Goal: Task Accomplishment & Management: Manage account settings

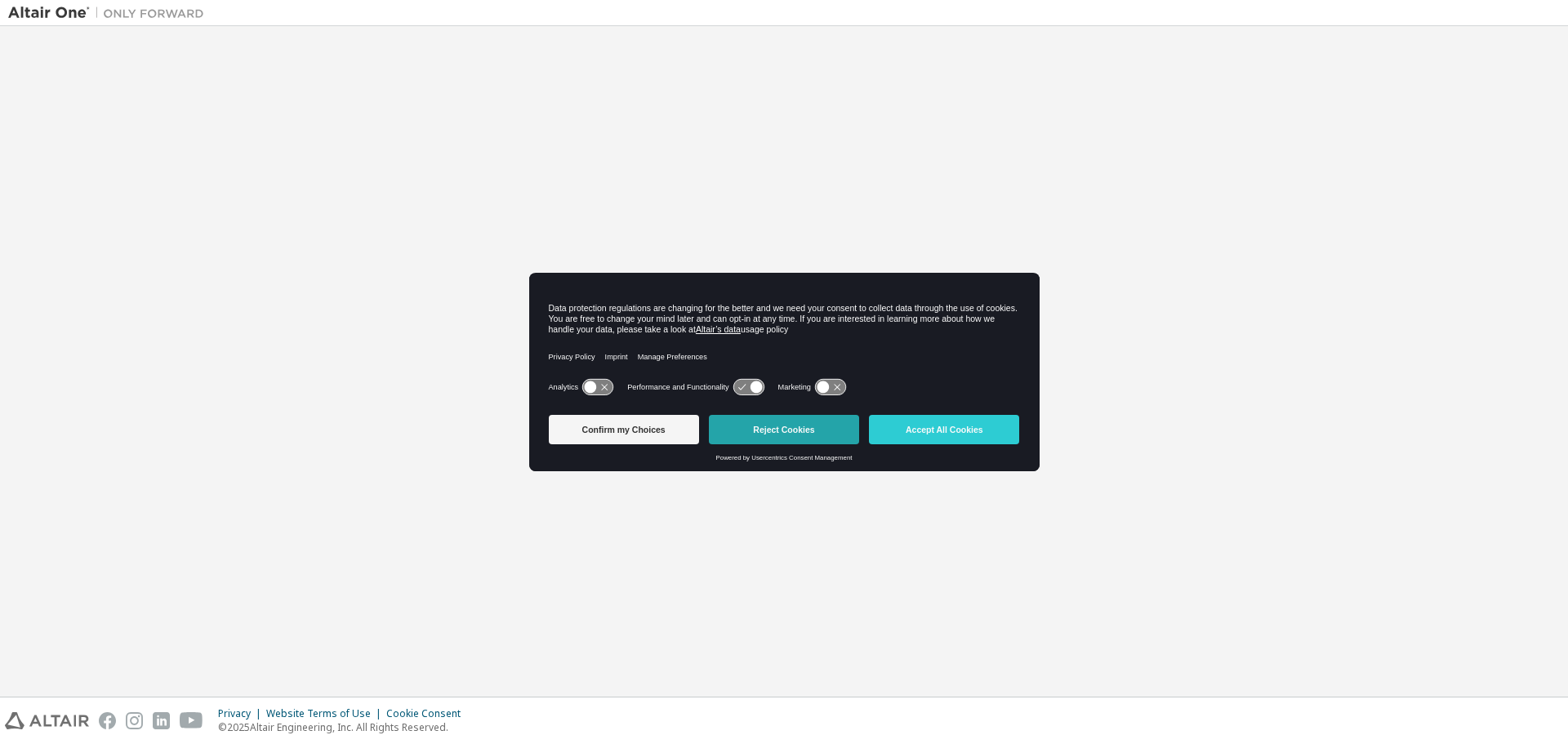
click at [762, 427] on button "Reject Cookies" at bounding box center [783, 430] width 150 height 29
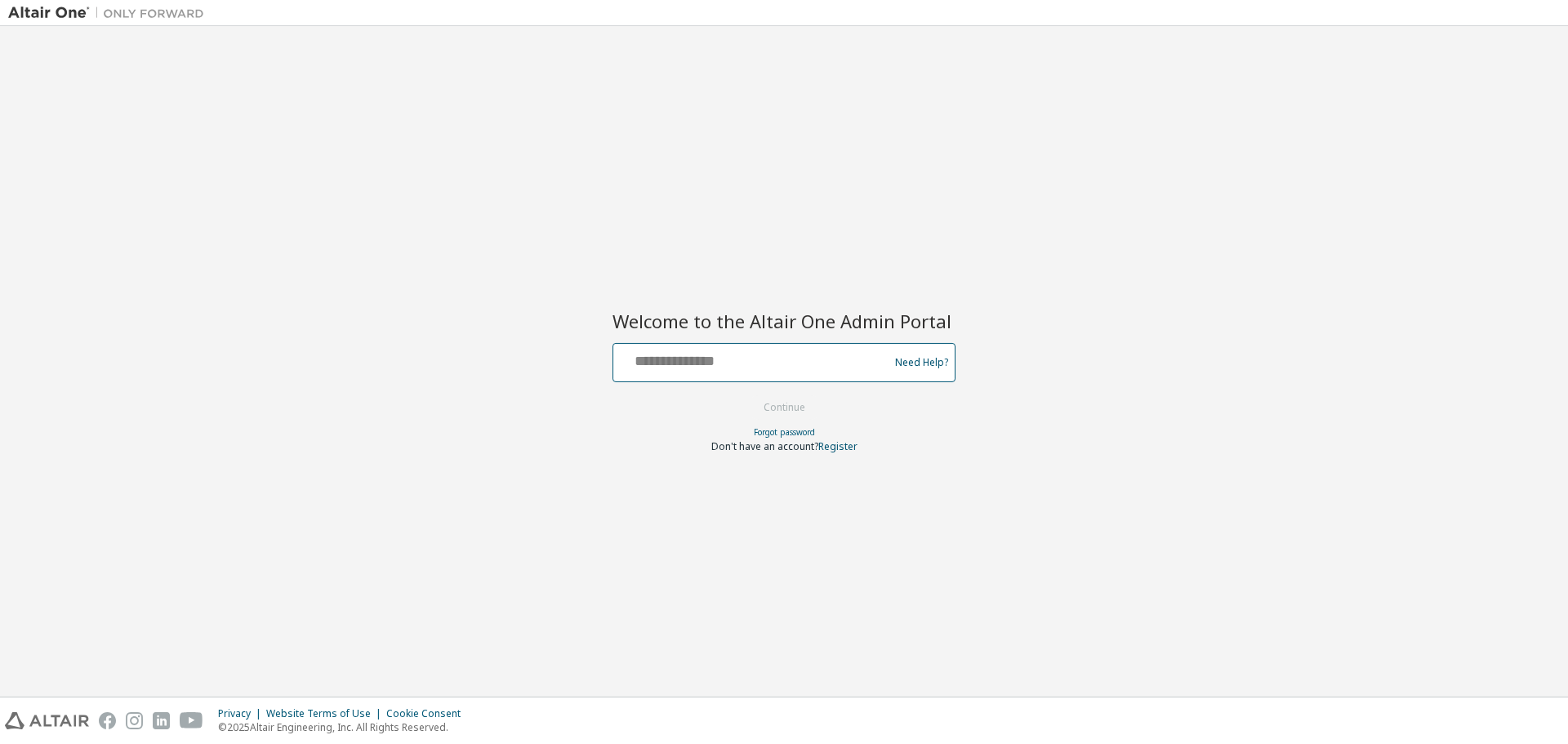
click at [706, 356] on input "text" at bounding box center [753, 358] width 267 height 24
type input "**********"
click at [746, 395] on button "Continue" at bounding box center [784, 408] width 76 height 25
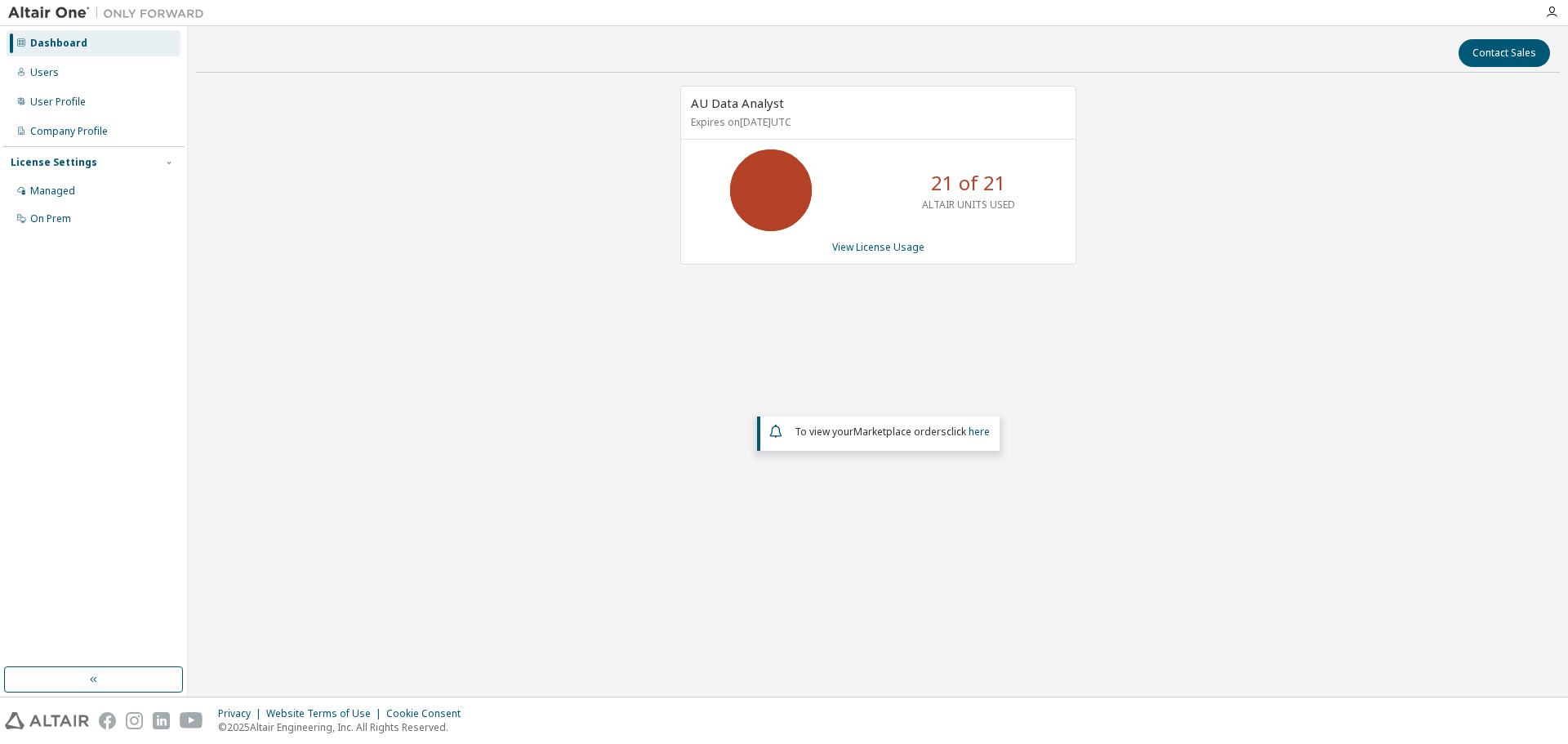
click at [370, 181] on div "AU Data Analyst Expires on [DATE] UTC 21 of 21 ALTAIR UNITS USED View License U…" at bounding box center [877, 328] width 1363 height 484
click at [59, 9] on img at bounding box center [110, 13] width 205 height 17
drag, startPoint x: 432, startPoint y: 394, endPoint x: 408, endPoint y: 264, distance: 132.2
click at [432, 394] on div "AU Data Analyst Expires on [DATE] UTC 21 of 21 ALTAIR UNITS USED View License U…" at bounding box center [877, 328] width 1363 height 484
click at [58, 11] on img at bounding box center [110, 13] width 205 height 17
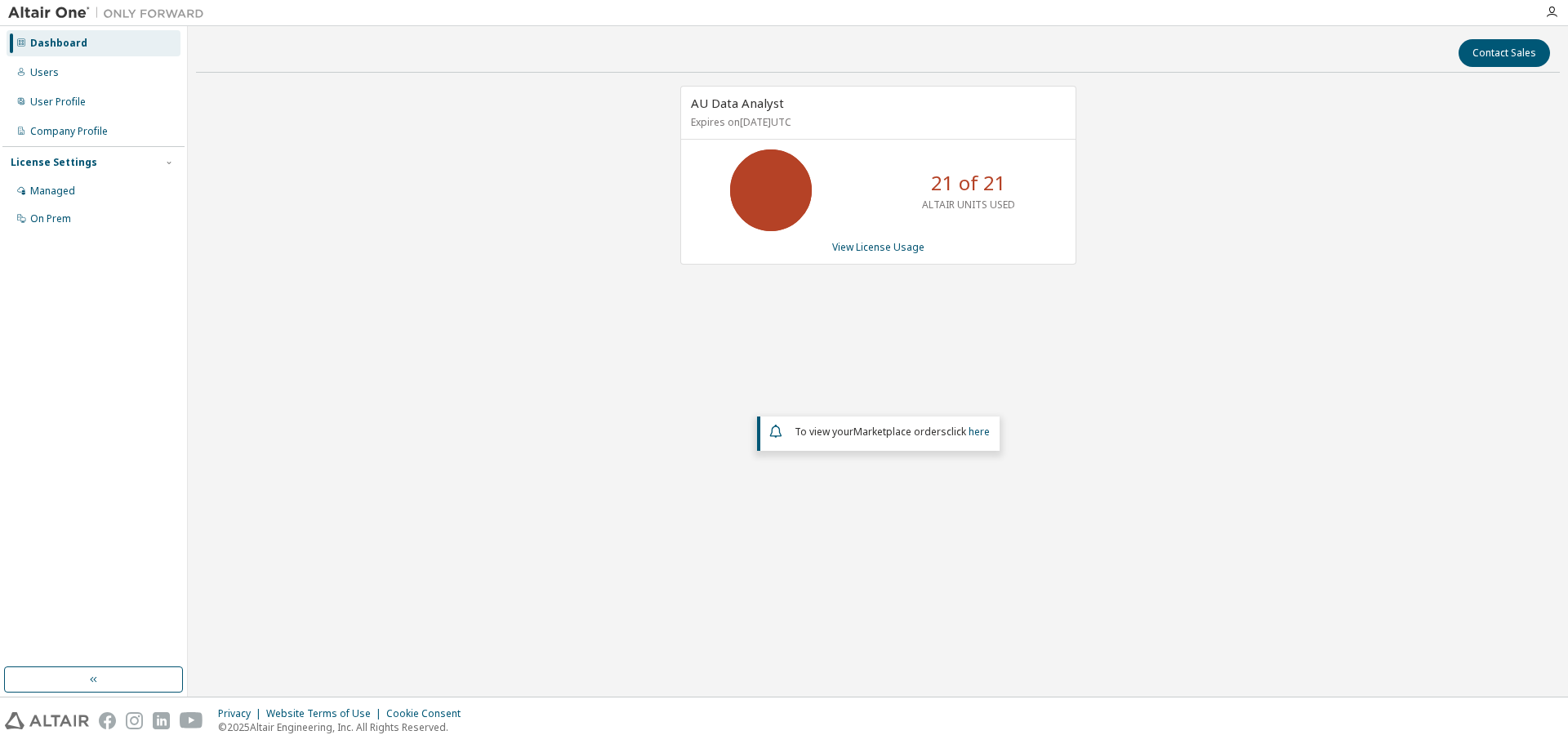
click at [147, 13] on img at bounding box center [110, 13] width 205 height 17
click at [1557, 13] on icon "button" at bounding box center [1551, 12] width 13 height 13
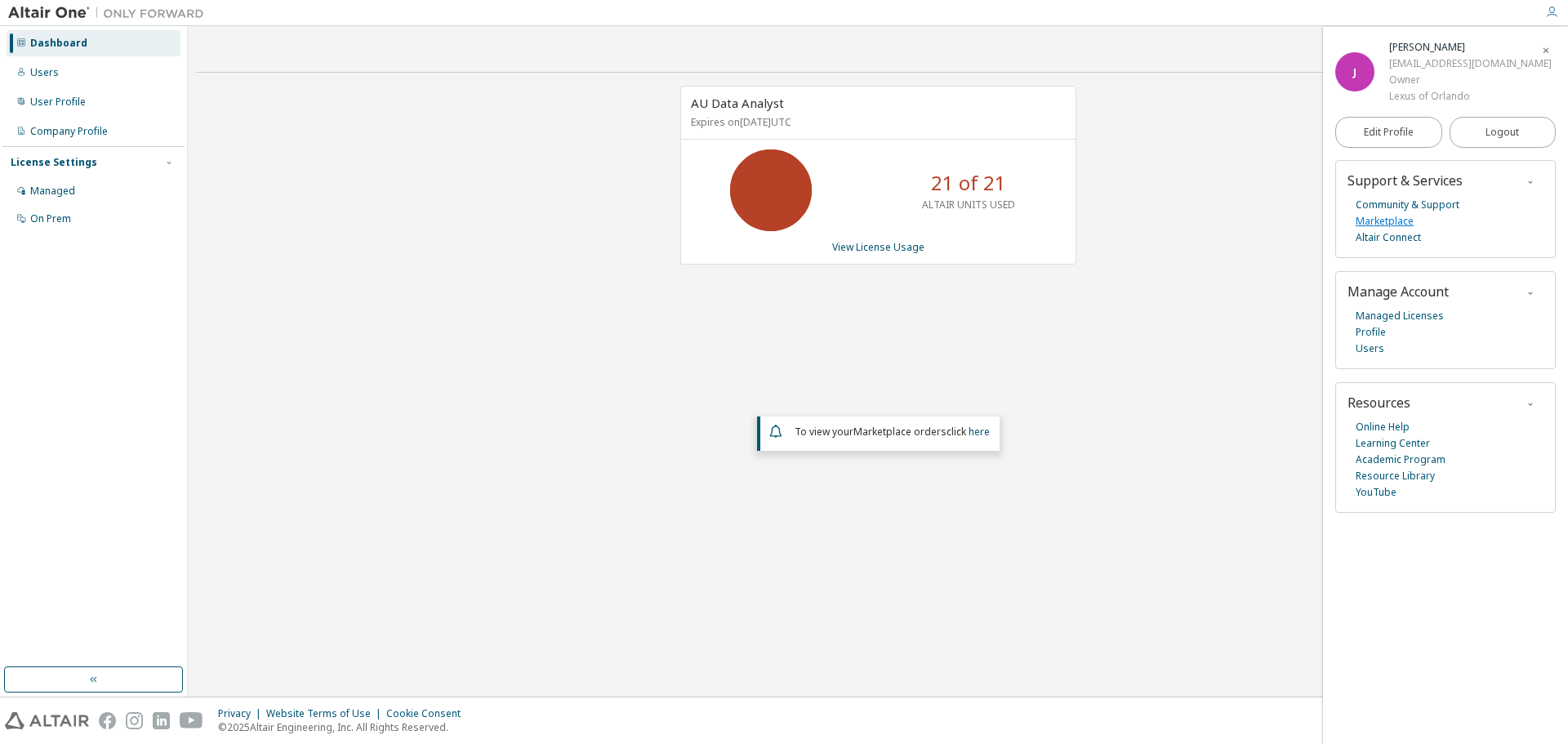
click at [1398, 225] on link "Marketplace" at bounding box center [1385, 221] width 58 height 17
click at [39, 83] on div "Users" at bounding box center [93, 73] width 174 height 26
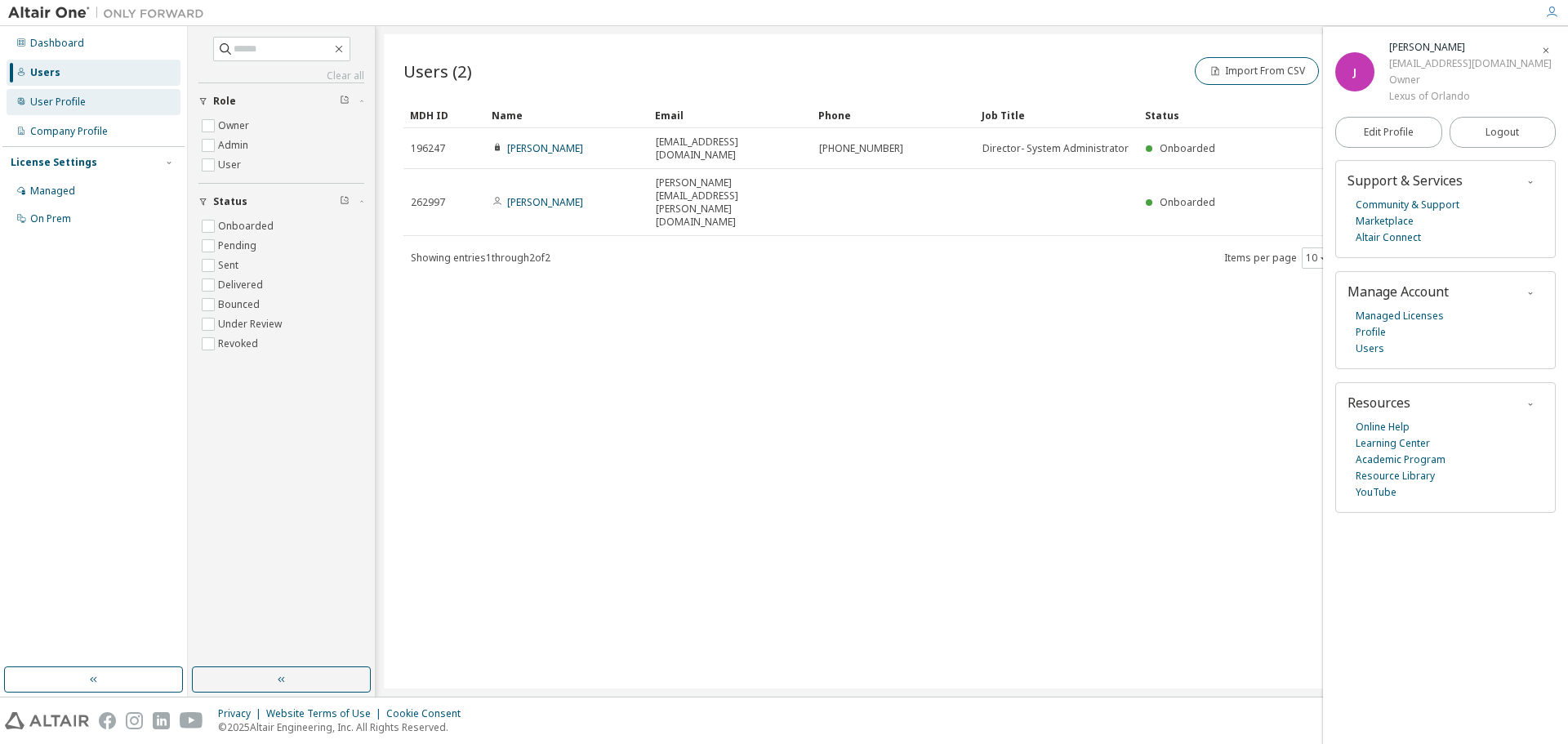
click at [53, 102] on div "User Profile" at bounding box center [57, 102] width 55 height 13
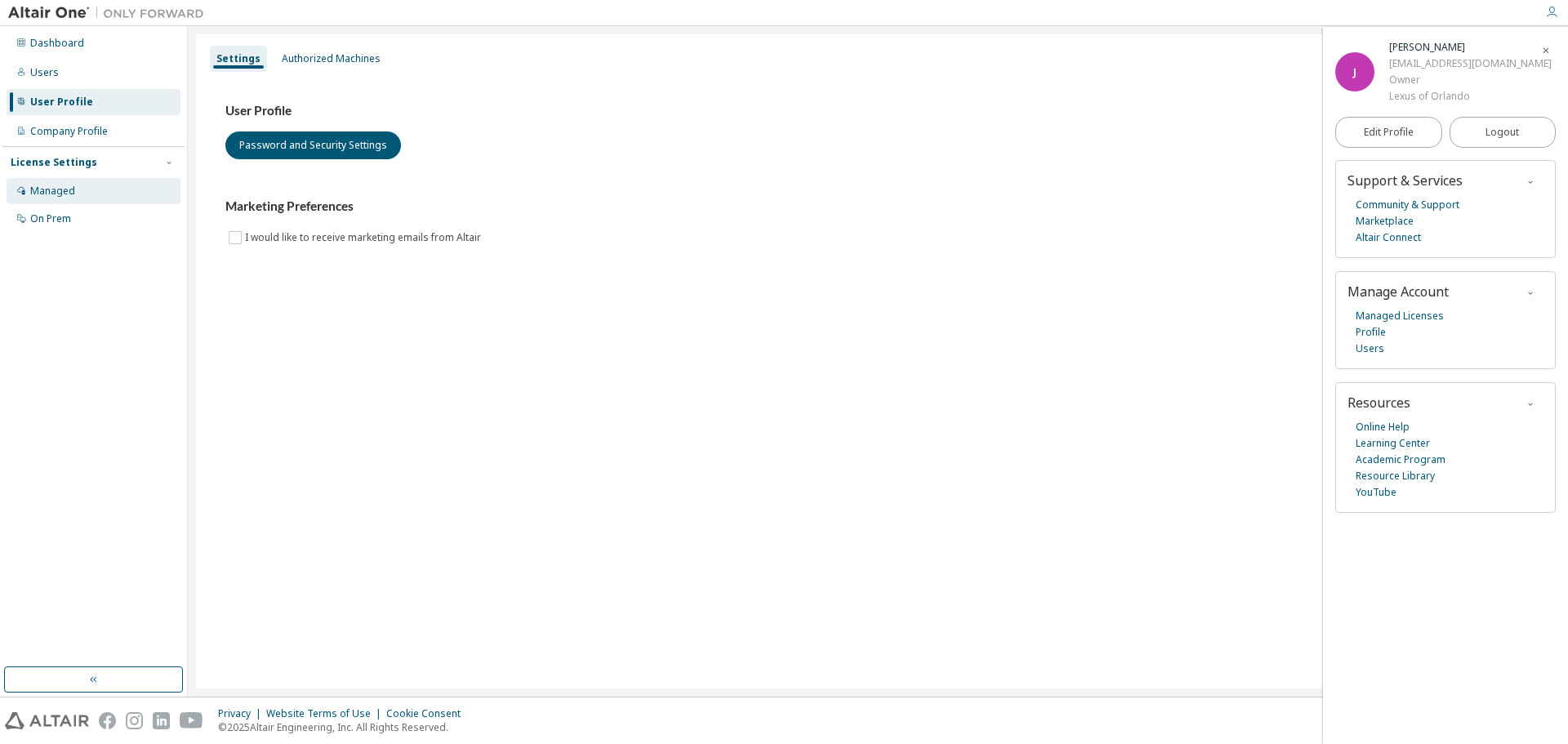
click at [49, 193] on div "Managed" at bounding box center [52, 191] width 45 height 13
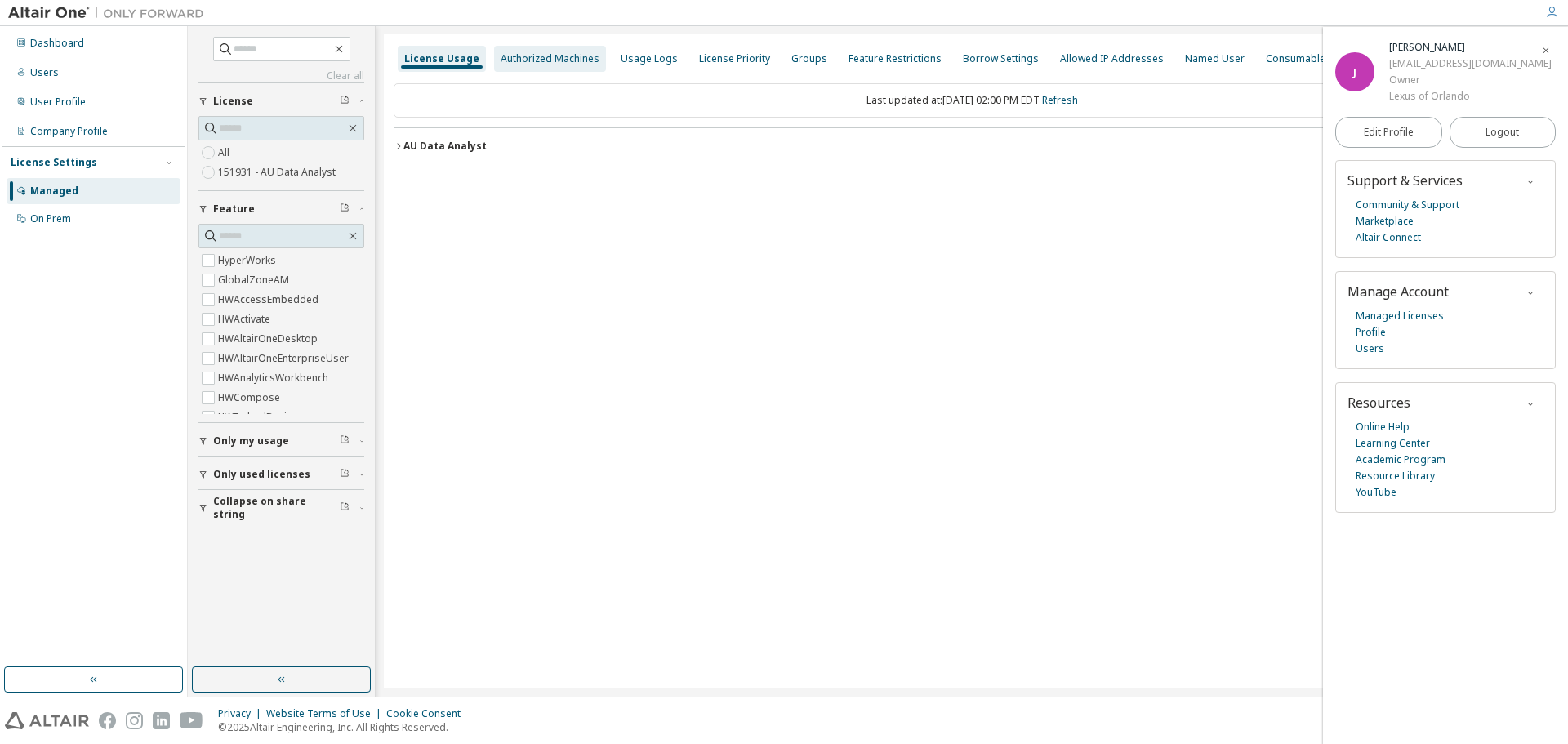
click at [537, 60] on div "Authorized Machines" at bounding box center [550, 59] width 99 height 13
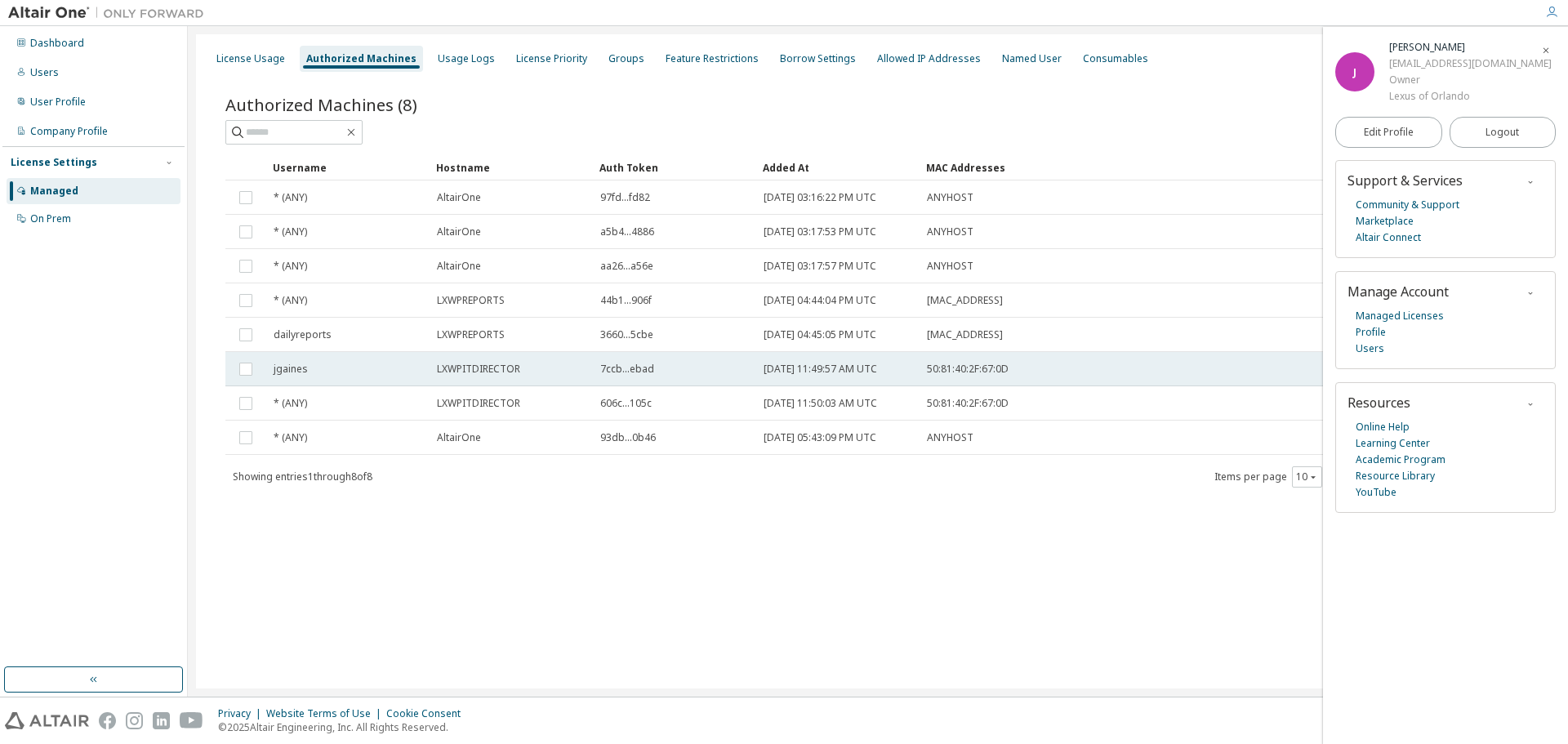
click at [1078, 380] on td "50:81:40:2F:67:0D" at bounding box center [1144, 369] width 450 height 34
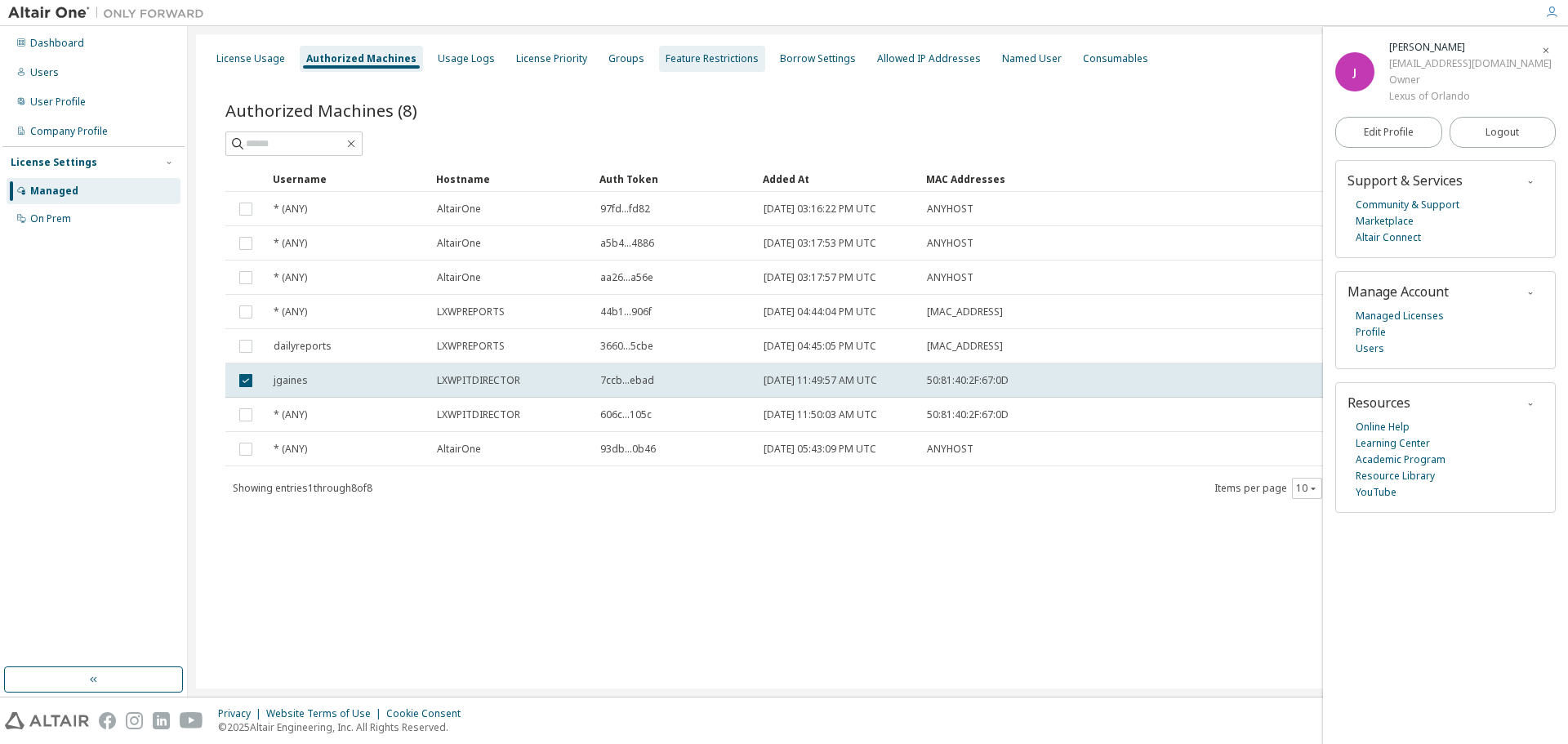
click at [691, 60] on div "Feature Restrictions" at bounding box center [712, 59] width 93 height 13
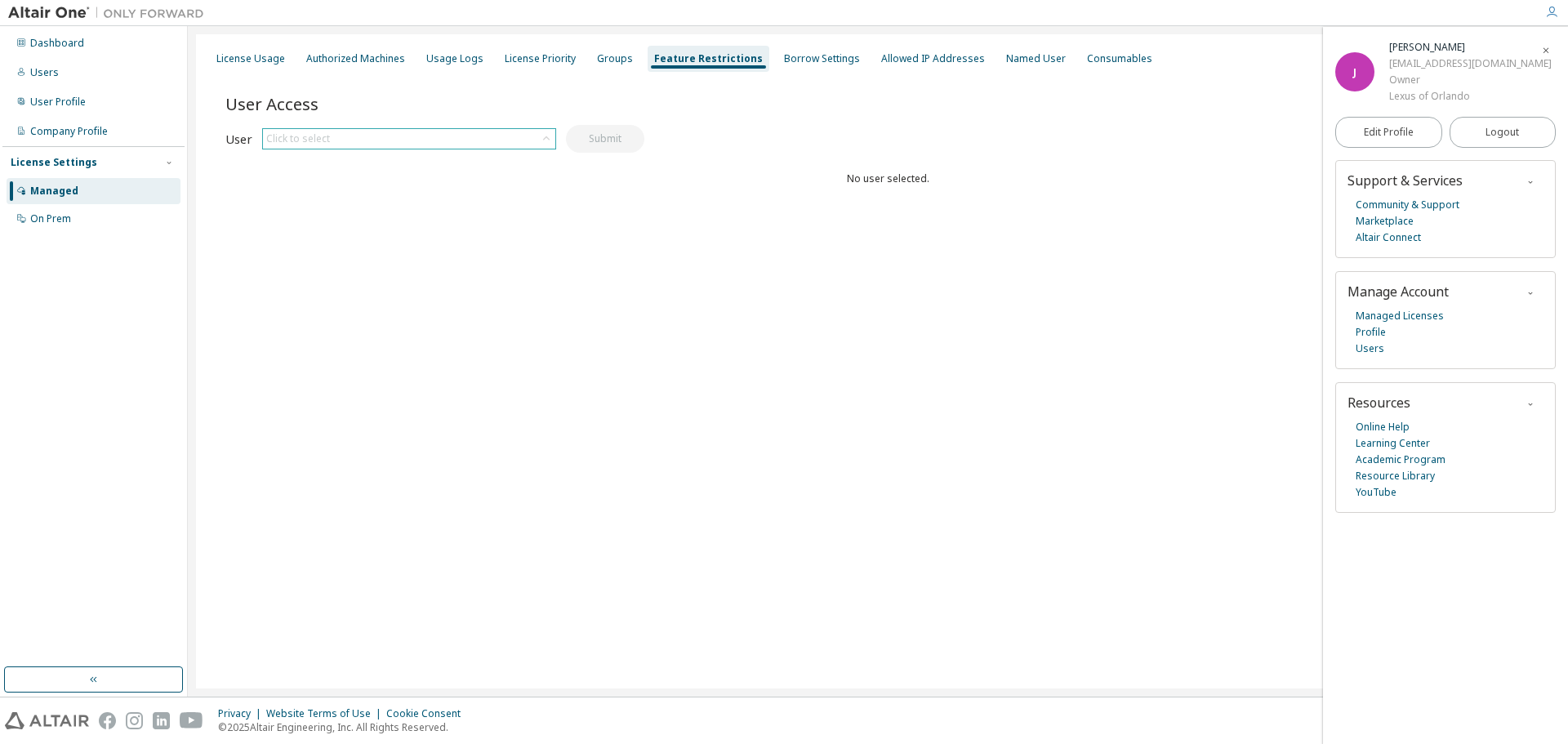
click at [531, 136] on div "Click to select" at bounding box center [409, 139] width 292 height 19
click at [399, 180] on li "[EMAIL_ADDRESS][DOMAIN_NAME]" at bounding box center [407, 184] width 289 height 21
click at [607, 133] on button "Submit" at bounding box center [605, 139] width 78 height 28
click at [1348, 128] on link "Edit Profile" at bounding box center [1389, 132] width 107 height 31
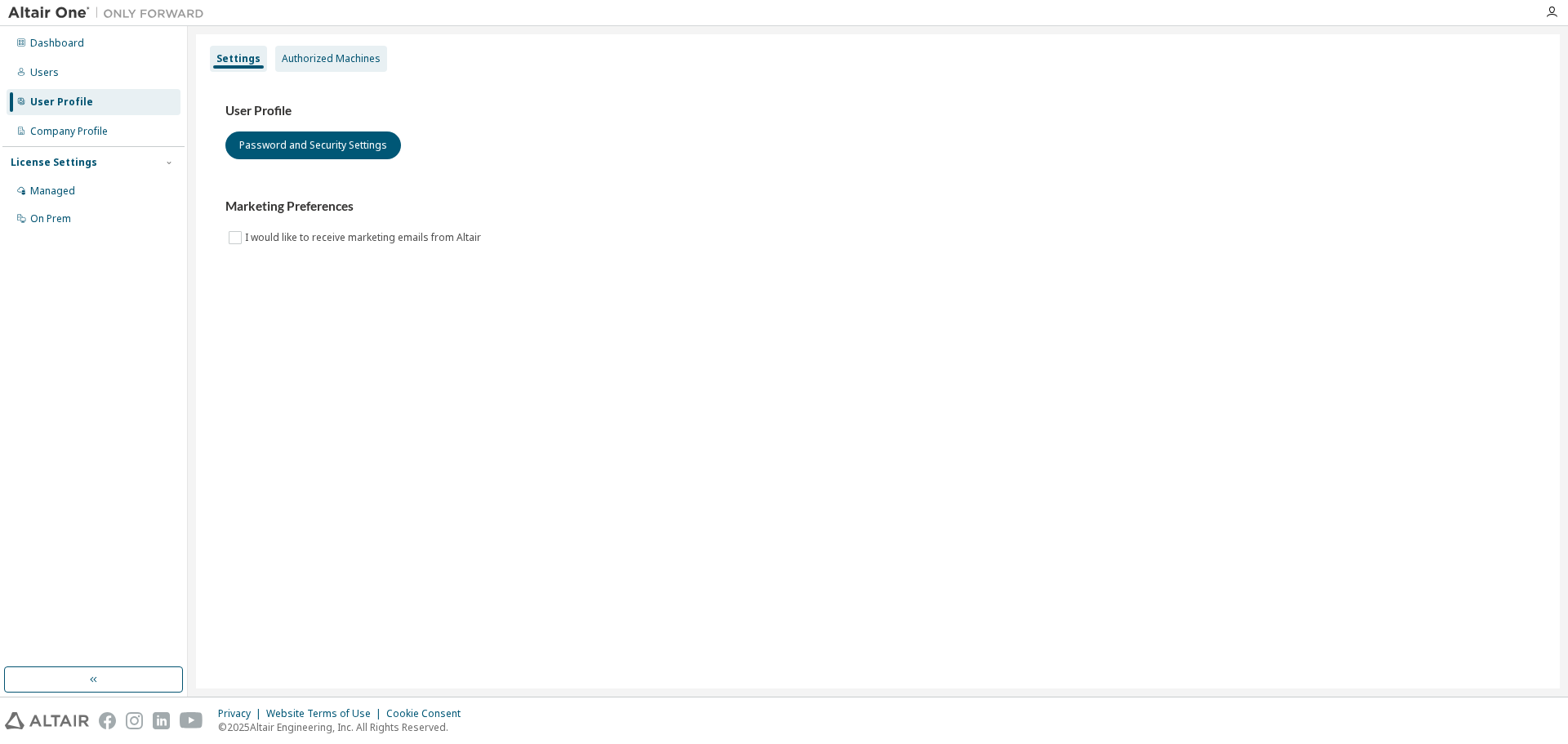
click at [311, 55] on div "Authorized Machines" at bounding box center [331, 59] width 99 height 13
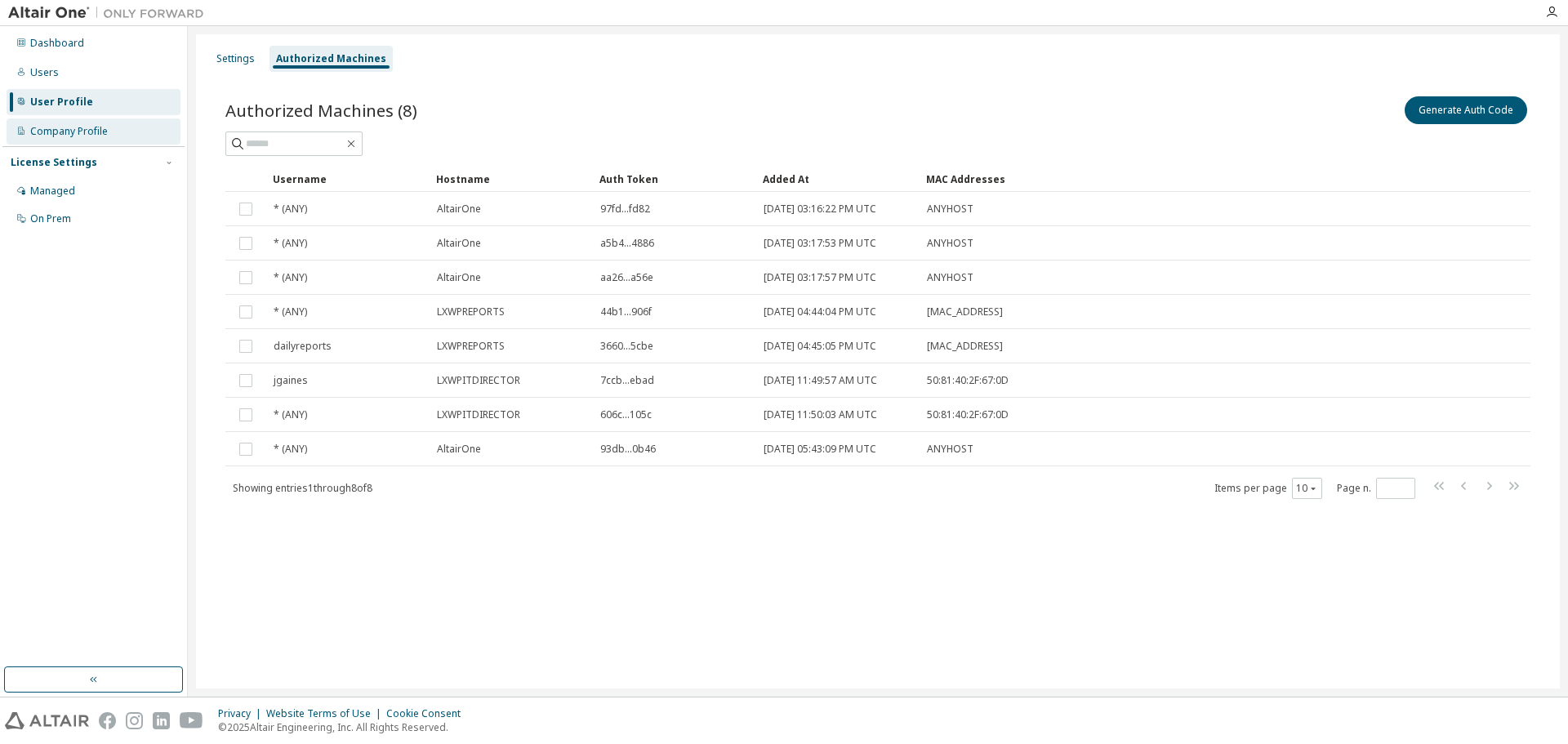
click at [53, 134] on div "Company Profile" at bounding box center [68, 131] width 77 height 13
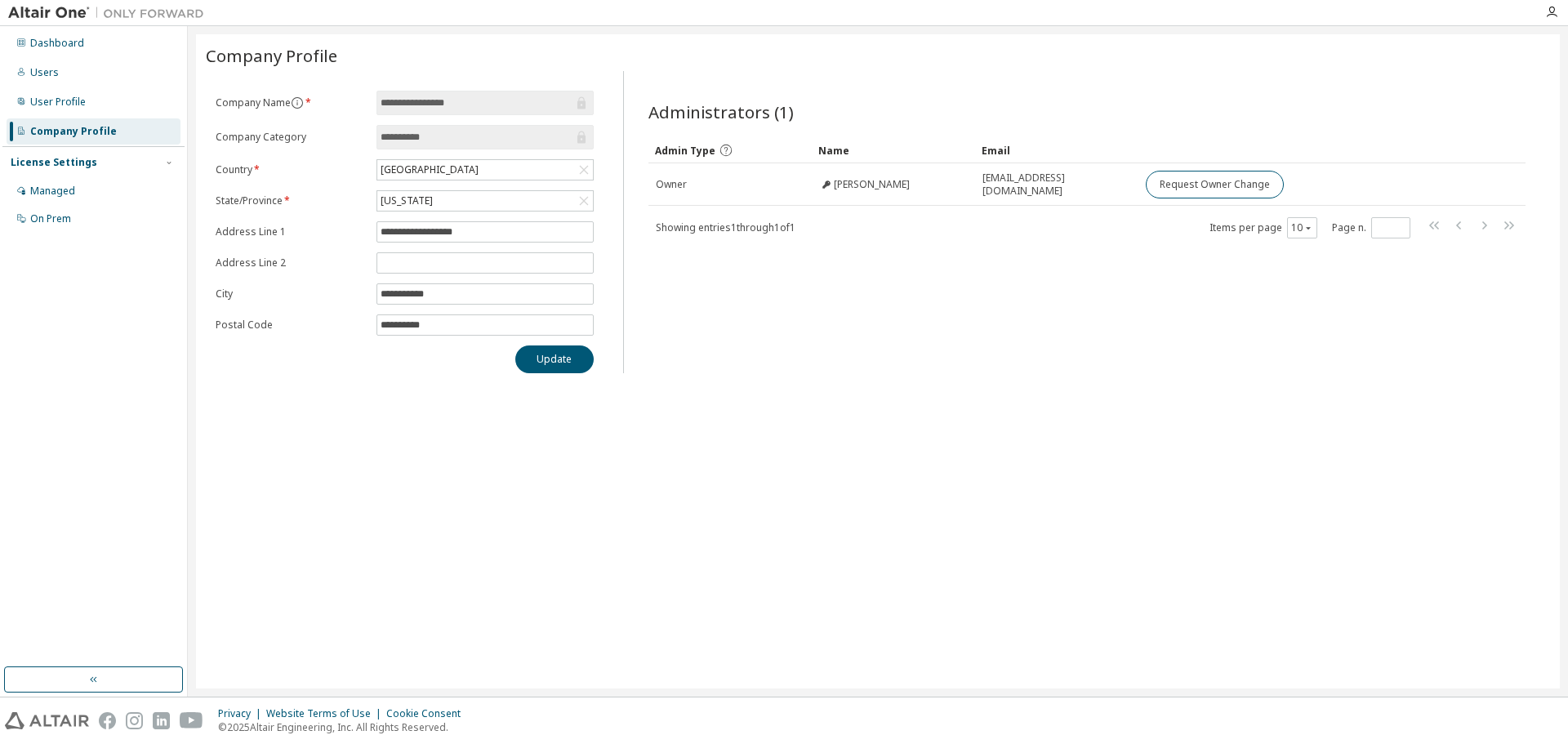
click at [1007, 366] on div "Administrators (1) Clear Load Save Save As Field Operator Value Select filter S…" at bounding box center [1087, 227] width 917 height 293
click at [37, 193] on div "Managed" at bounding box center [52, 191] width 45 height 13
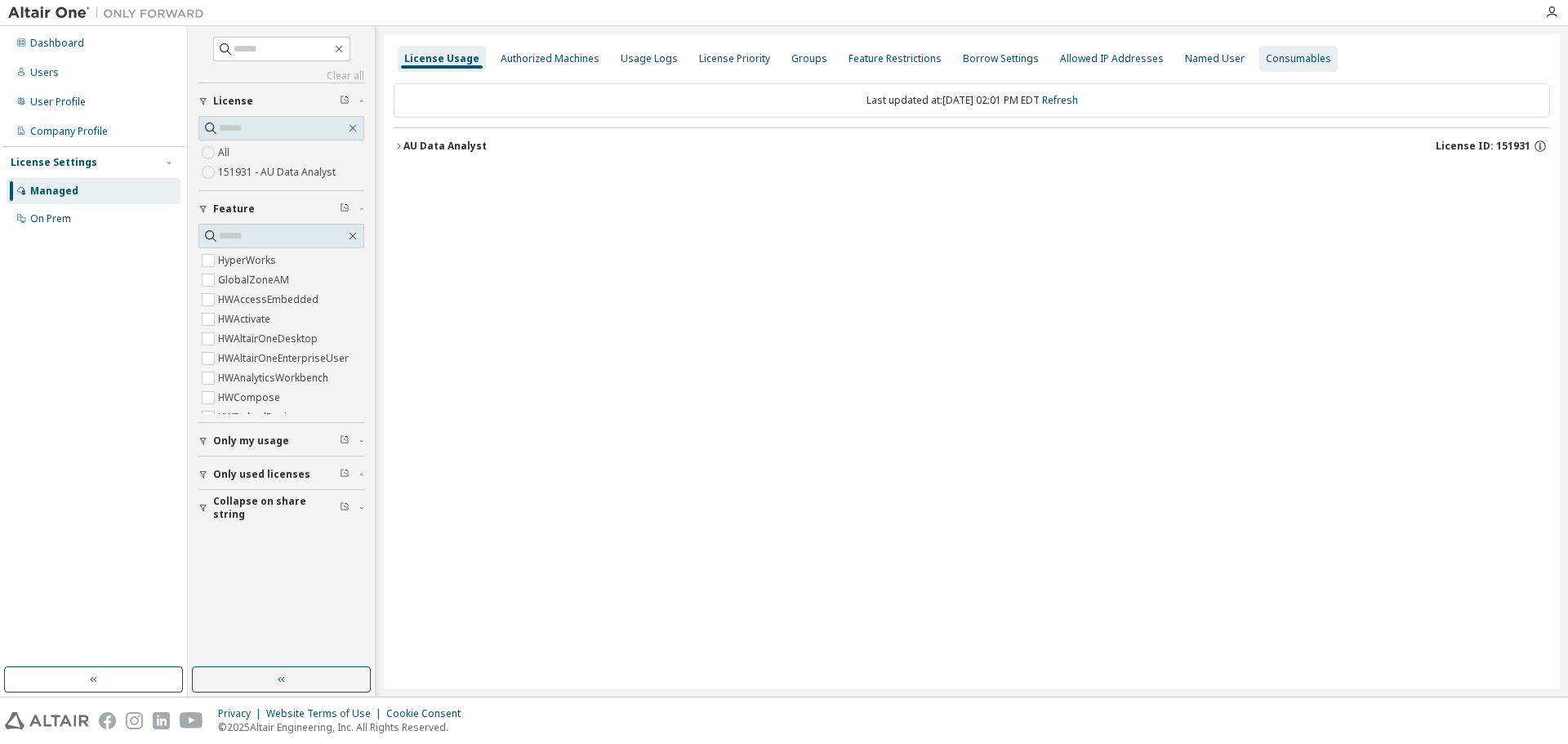
click at [1271, 55] on div "Consumables" at bounding box center [1298, 59] width 65 height 13
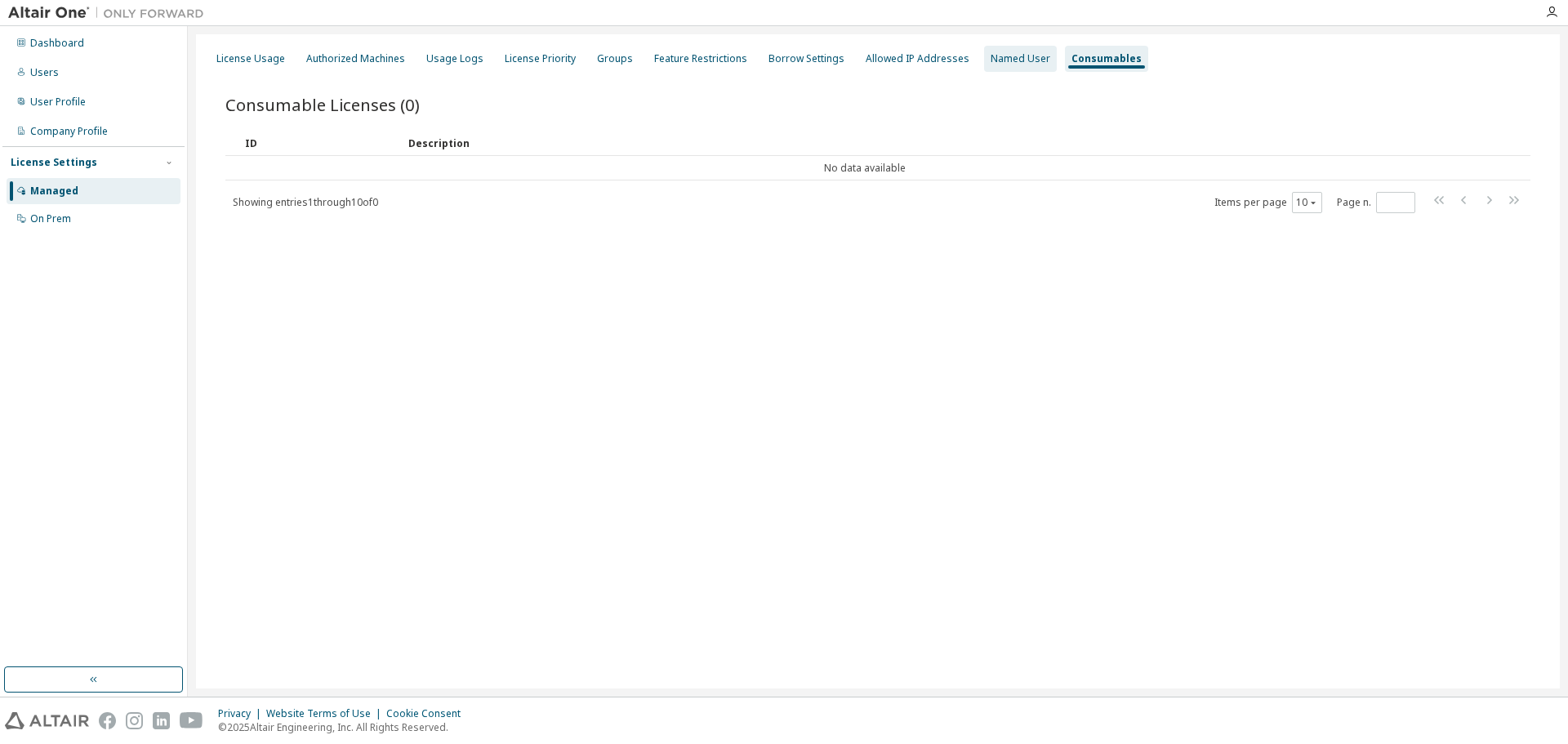
click at [994, 49] on div "Named User" at bounding box center [1020, 59] width 73 height 26
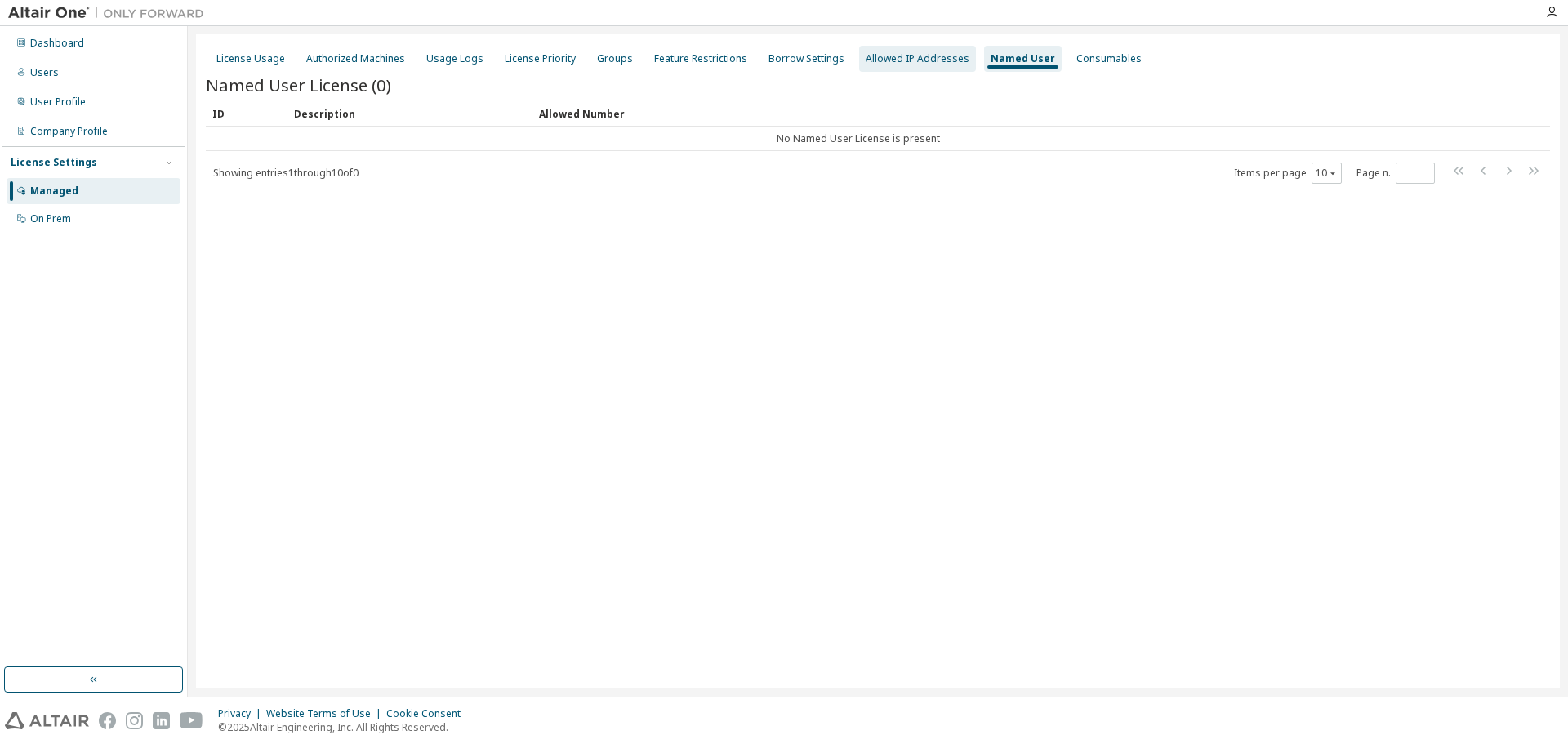
click at [909, 55] on div "Allowed IP Addresses" at bounding box center [917, 59] width 104 height 13
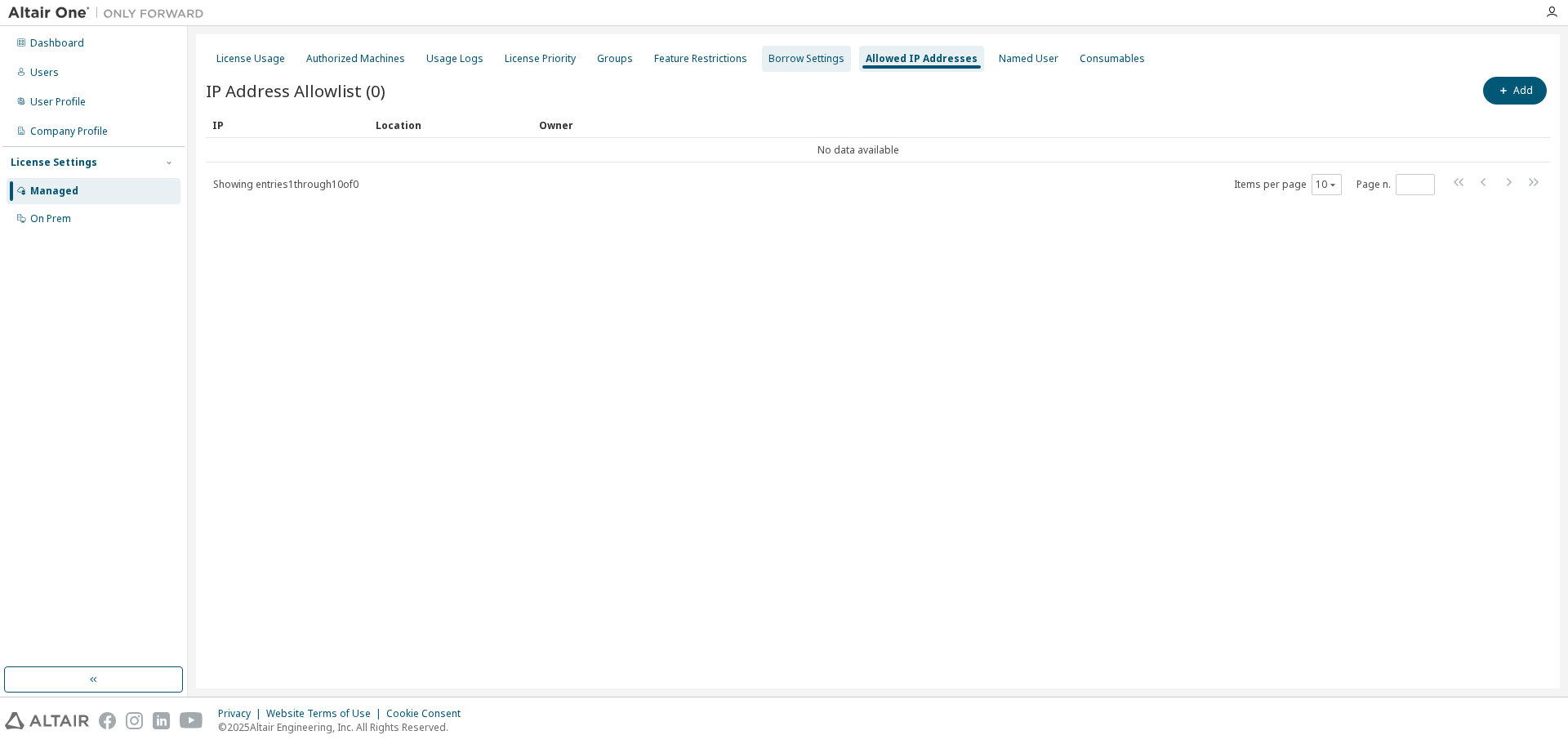
click at [783, 53] on div "Borrow Settings" at bounding box center [806, 59] width 76 height 13
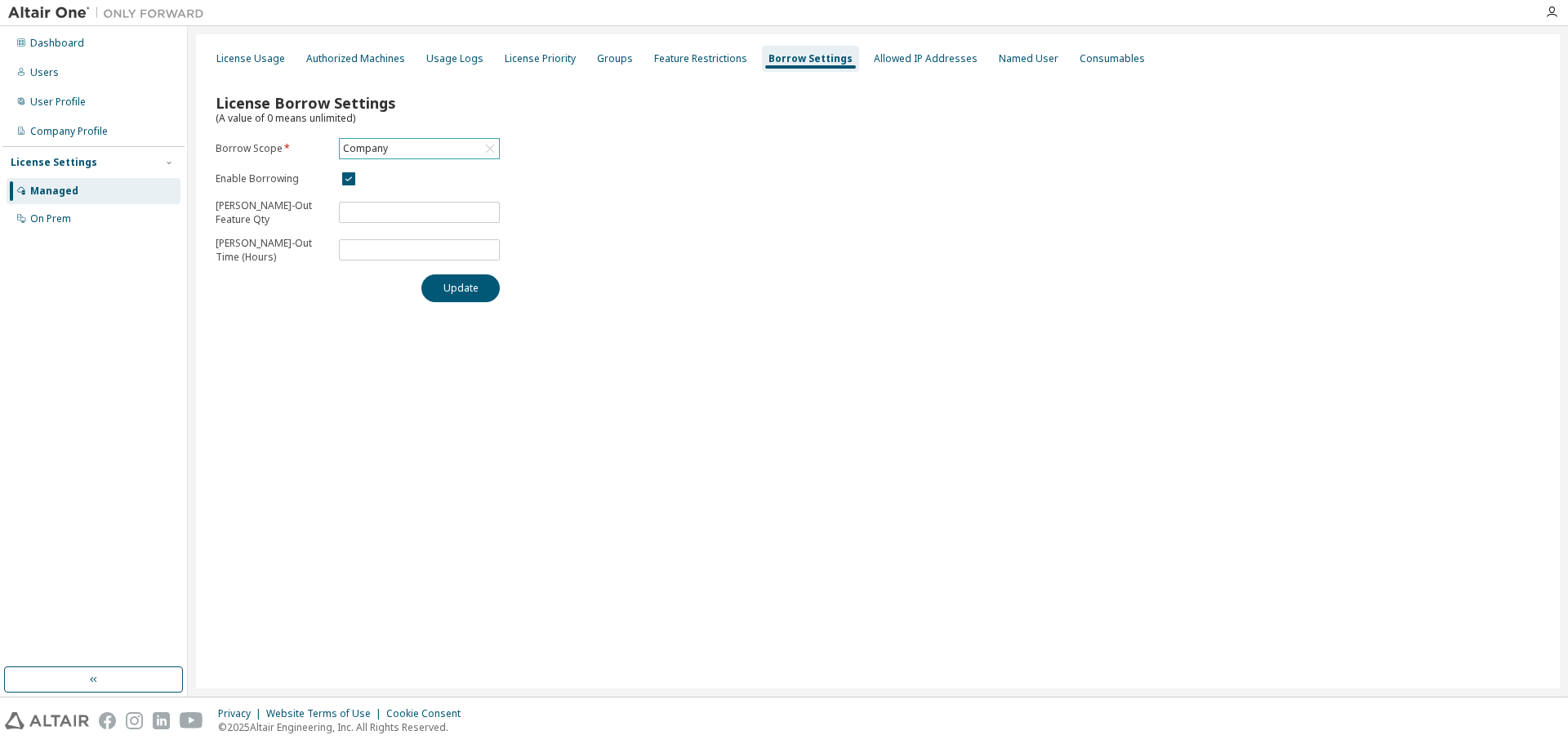
click at [445, 142] on div "Company" at bounding box center [419, 148] width 159 height 19
click at [694, 64] on div "Feature Restrictions" at bounding box center [701, 59] width 93 height 13
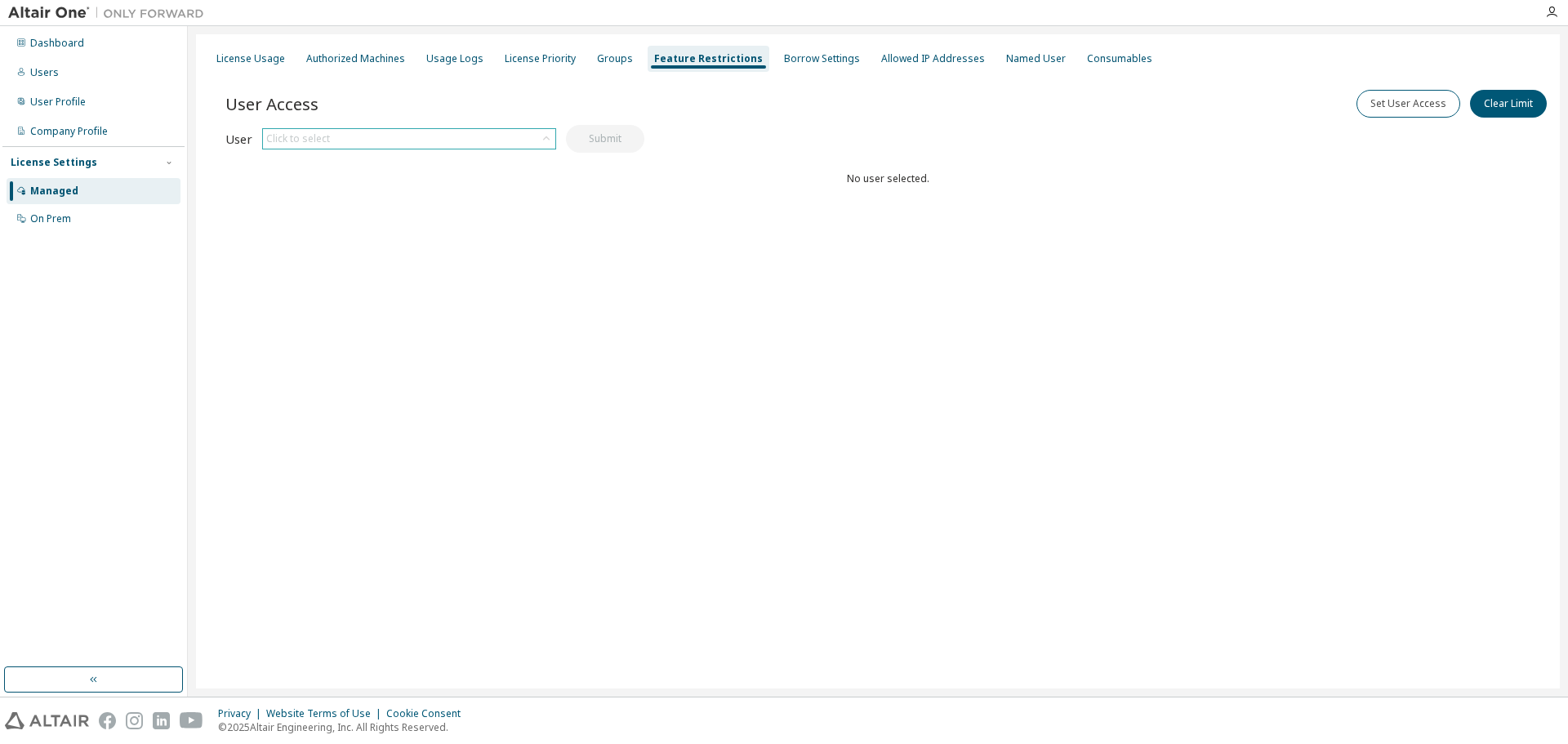
click at [515, 141] on div "Click to select" at bounding box center [409, 139] width 292 height 19
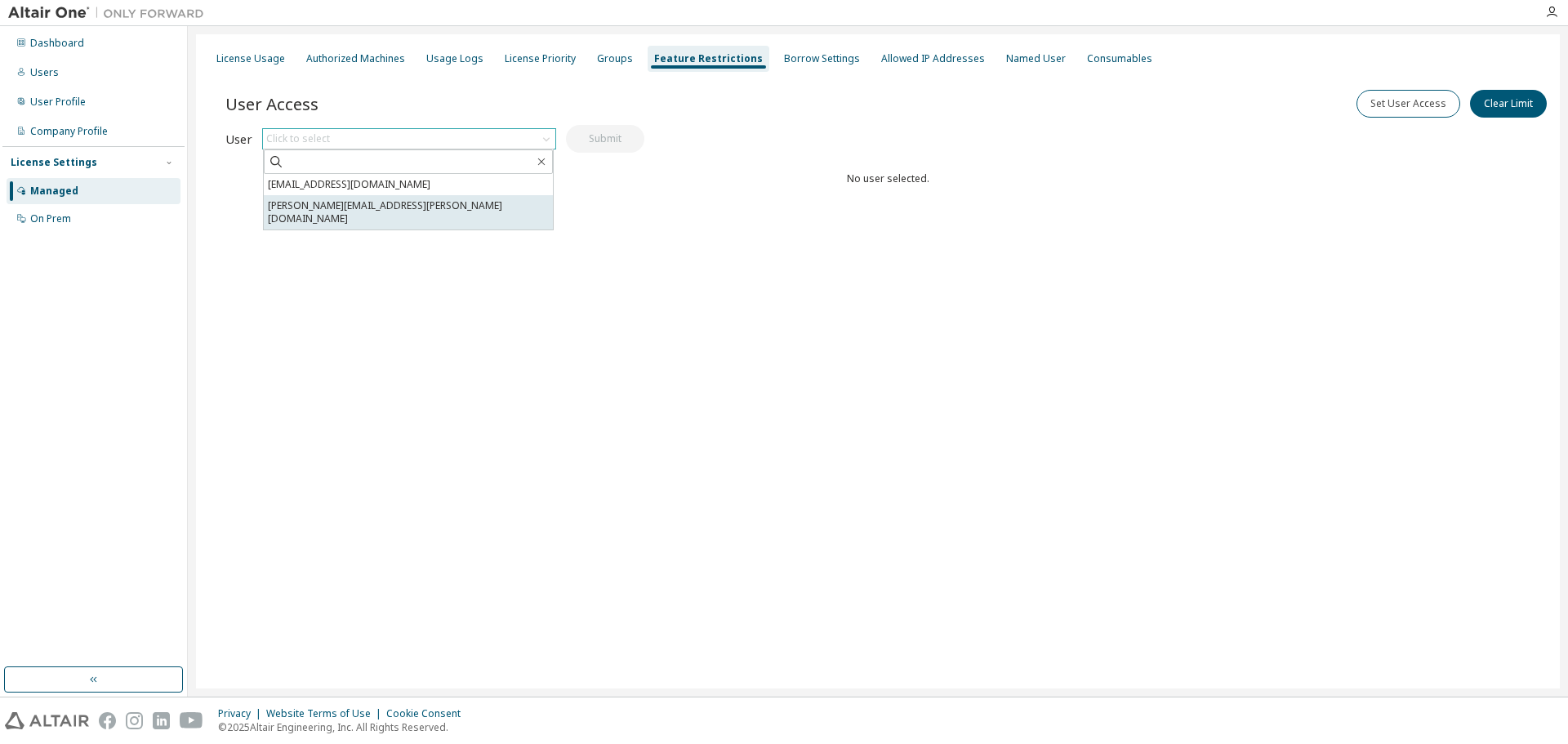
click at [412, 209] on li "[PERSON_NAME][EMAIL_ADDRESS][PERSON_NAME][DOMAIN_NAME]" at bounding box center [407, 212] width 289 height 34
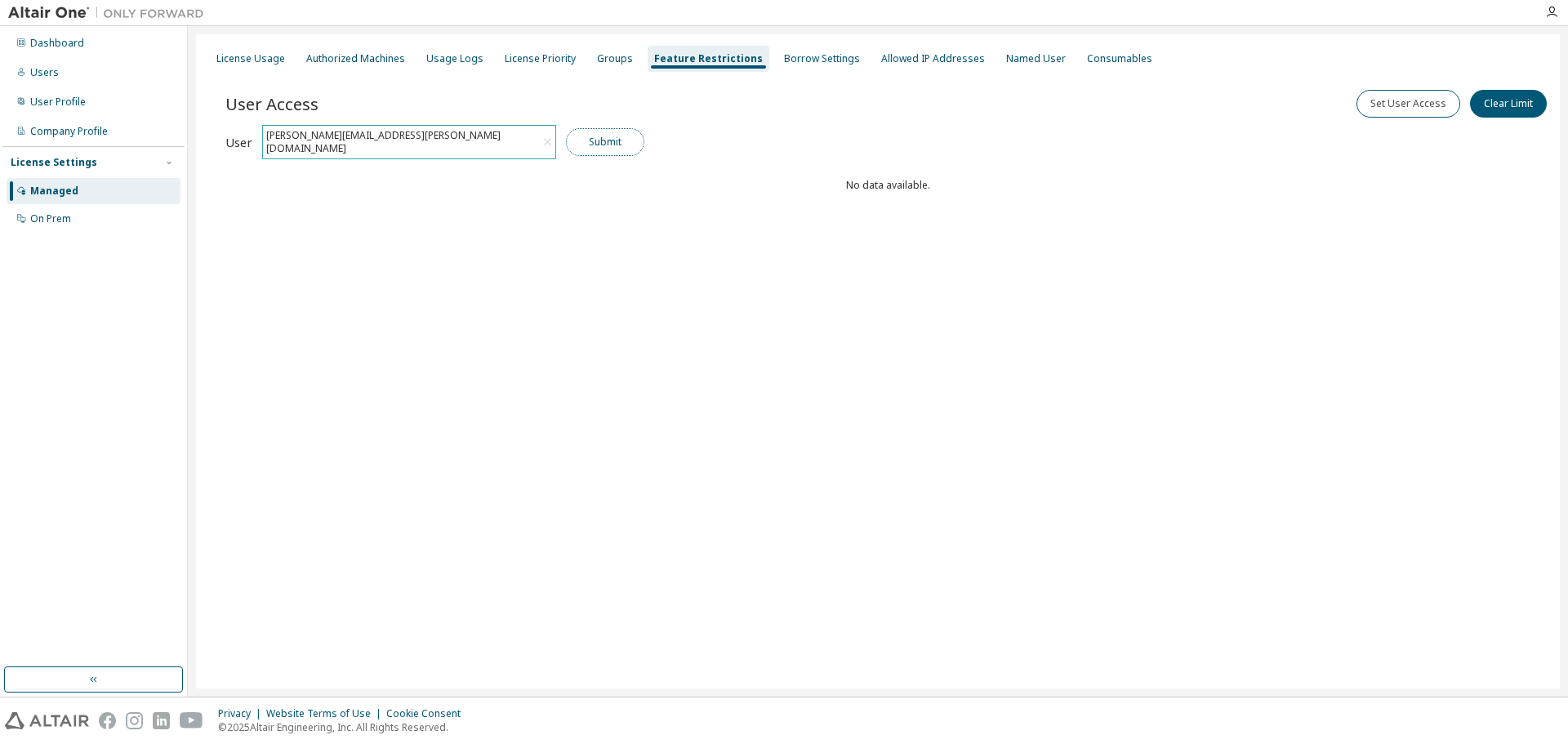
click at [629, 135] on button "Submit" at bounding box center [605, 142] width 78 height 28
click at [619, 61] on div "Groups" at bounding box center [615, 59] width 36 height 13
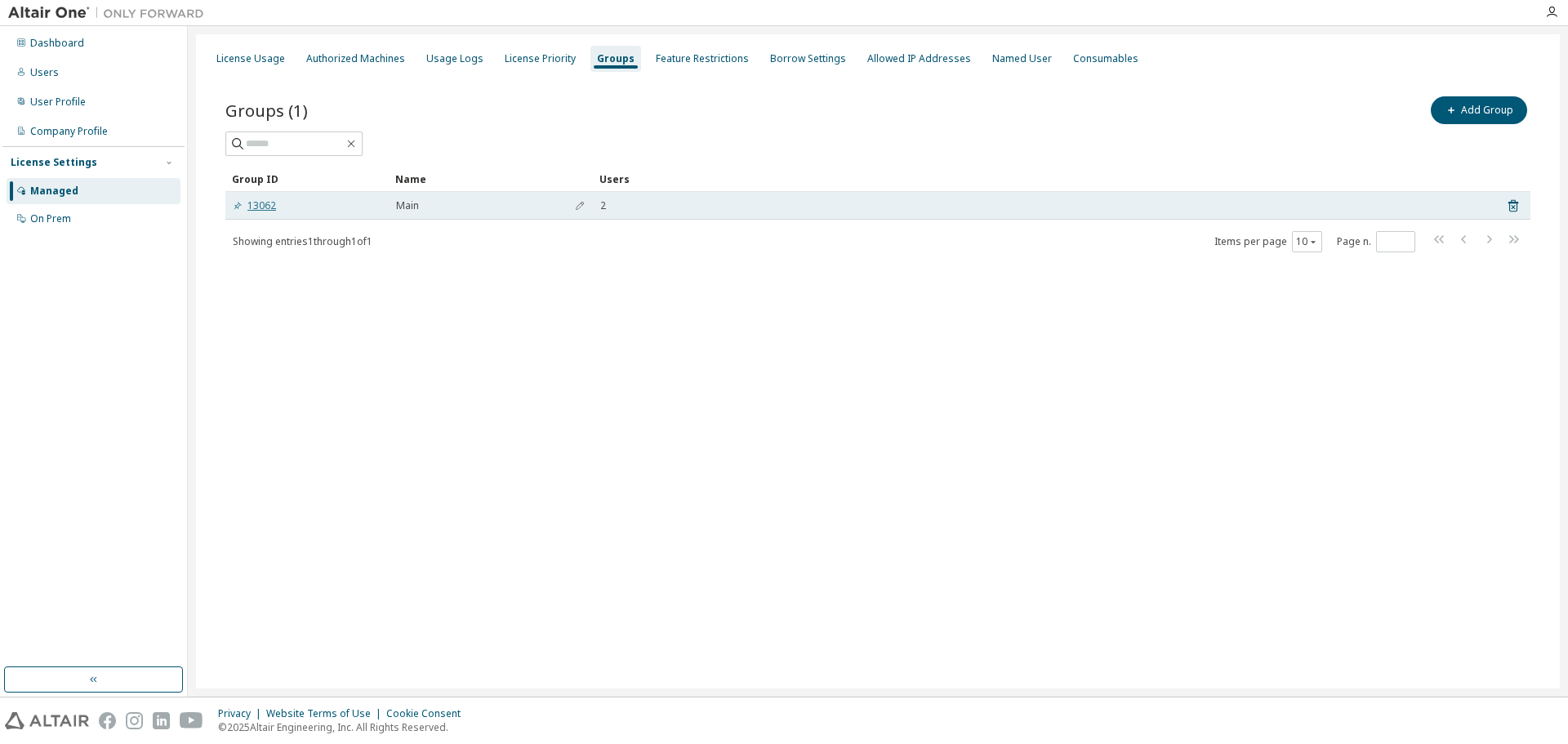
click at [253, 210] on link "13062" at bounding box center [254, 206] width 43 height 13
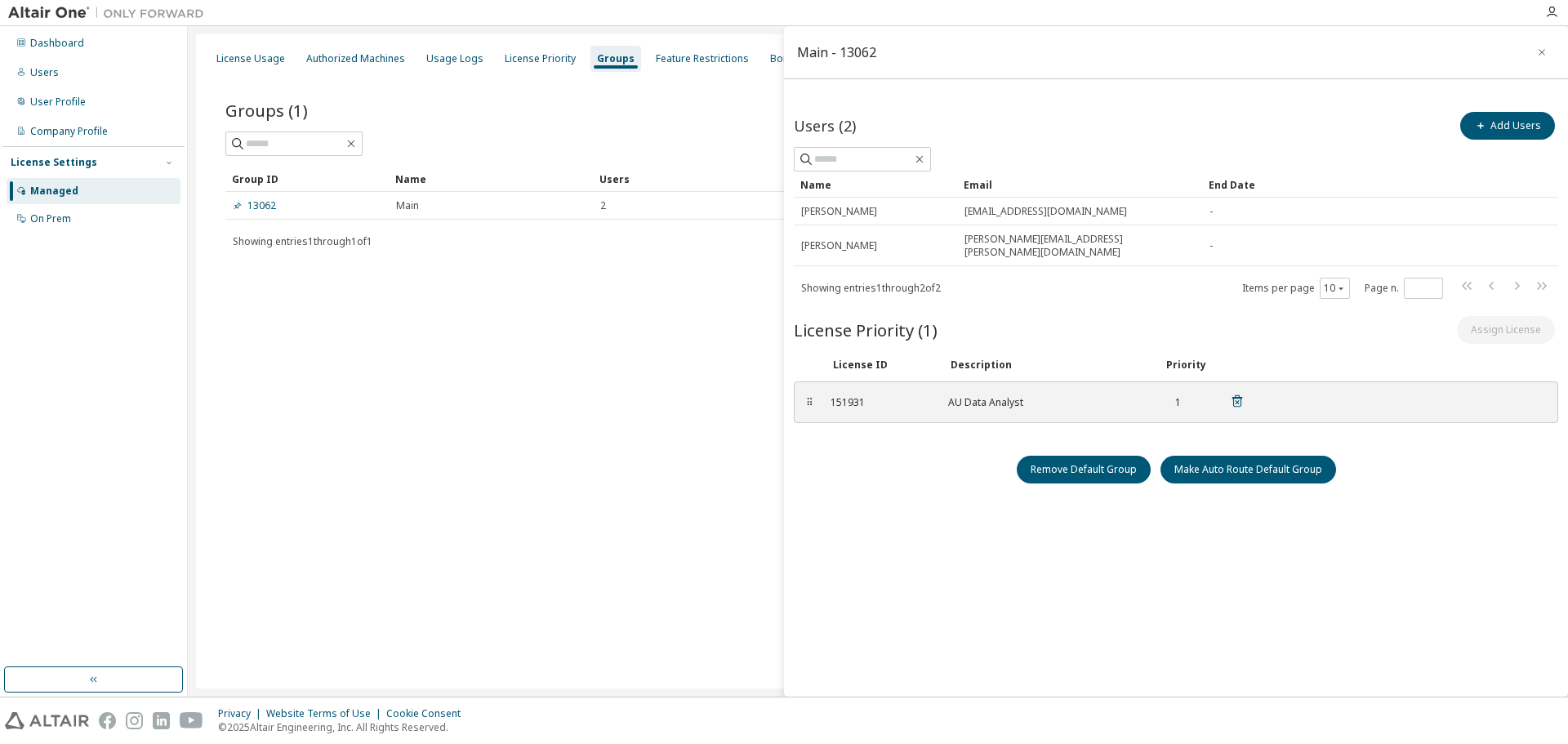
click at [961, 396] on div "AU Data Analyst" at bounding box center [1046, 402] width 196 height 13
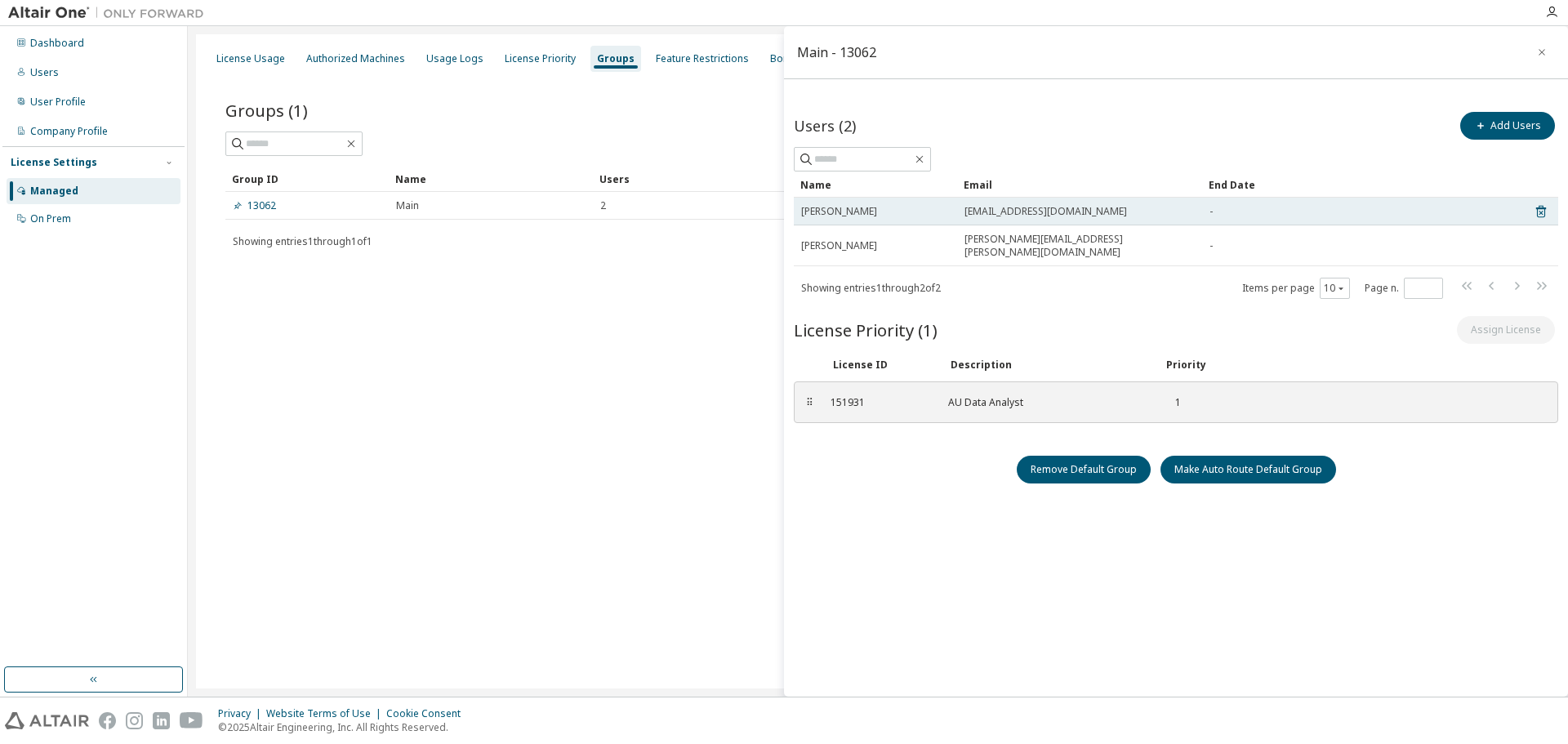
click at [917, 216] on div "[PERSON_NAME]" at bounding box center [874, 211] width 148 height 13
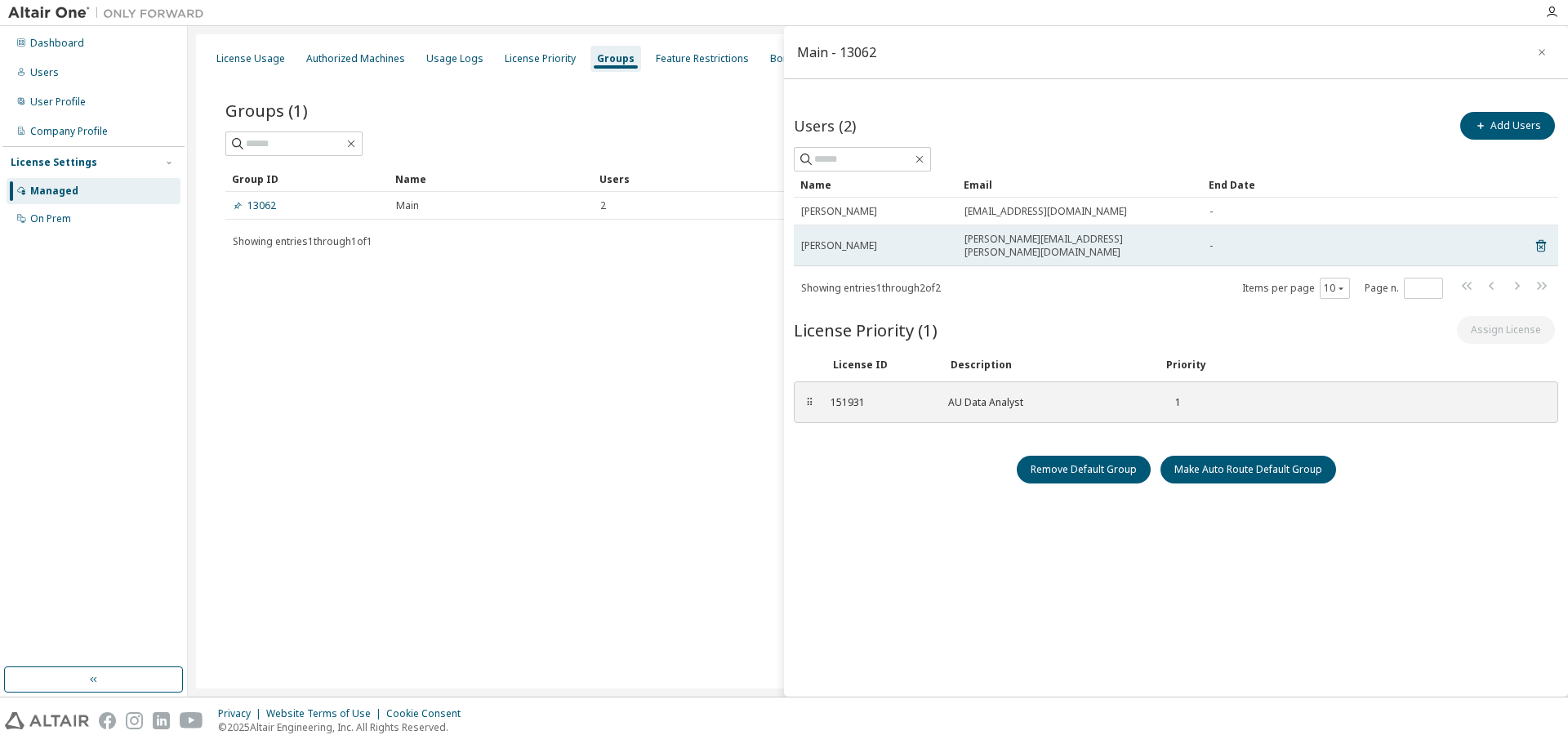
click at [921, 240] on div "[PERSON_NAME]" at bounding box center [874, 246] width 148 height 13
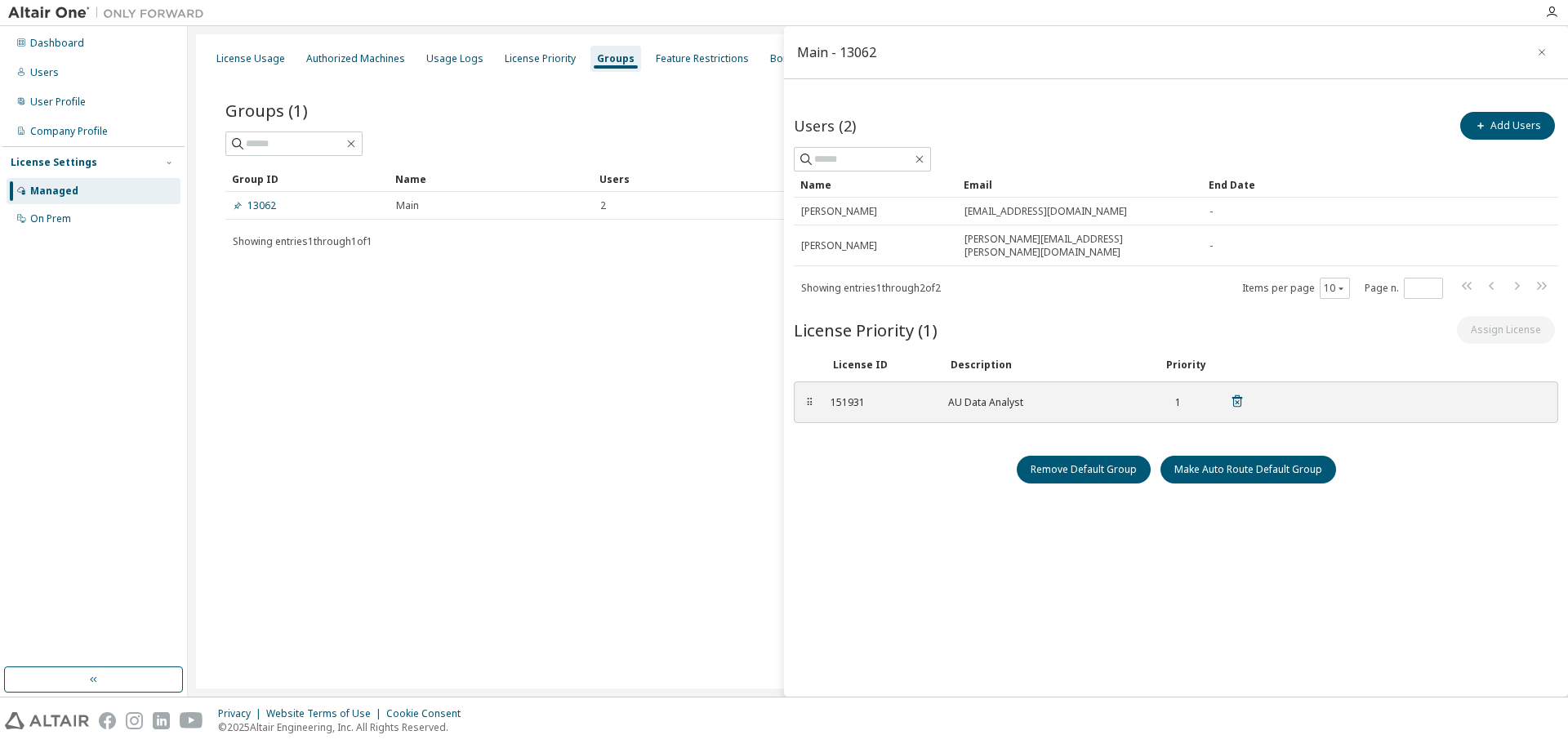
click at [849, 396] on div "151931" at bounding box center [880, 402] width 98 height 13
click at [1548, 53] on button "button" at bounding box center [1542, 53] width 26 height 26
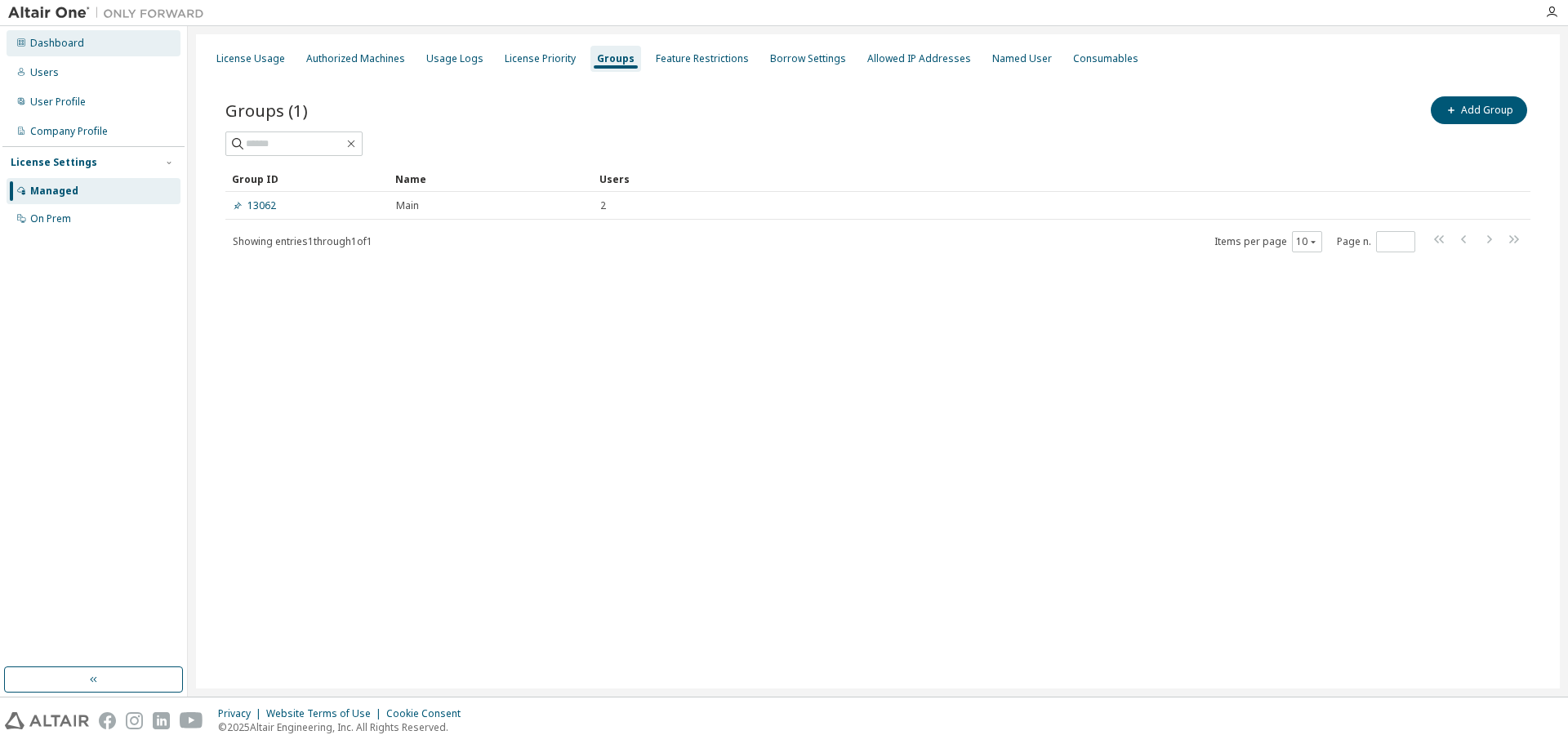
click at [60, 50] on div "Dashboard" at bounding box center [93, 43] width 174 height 26
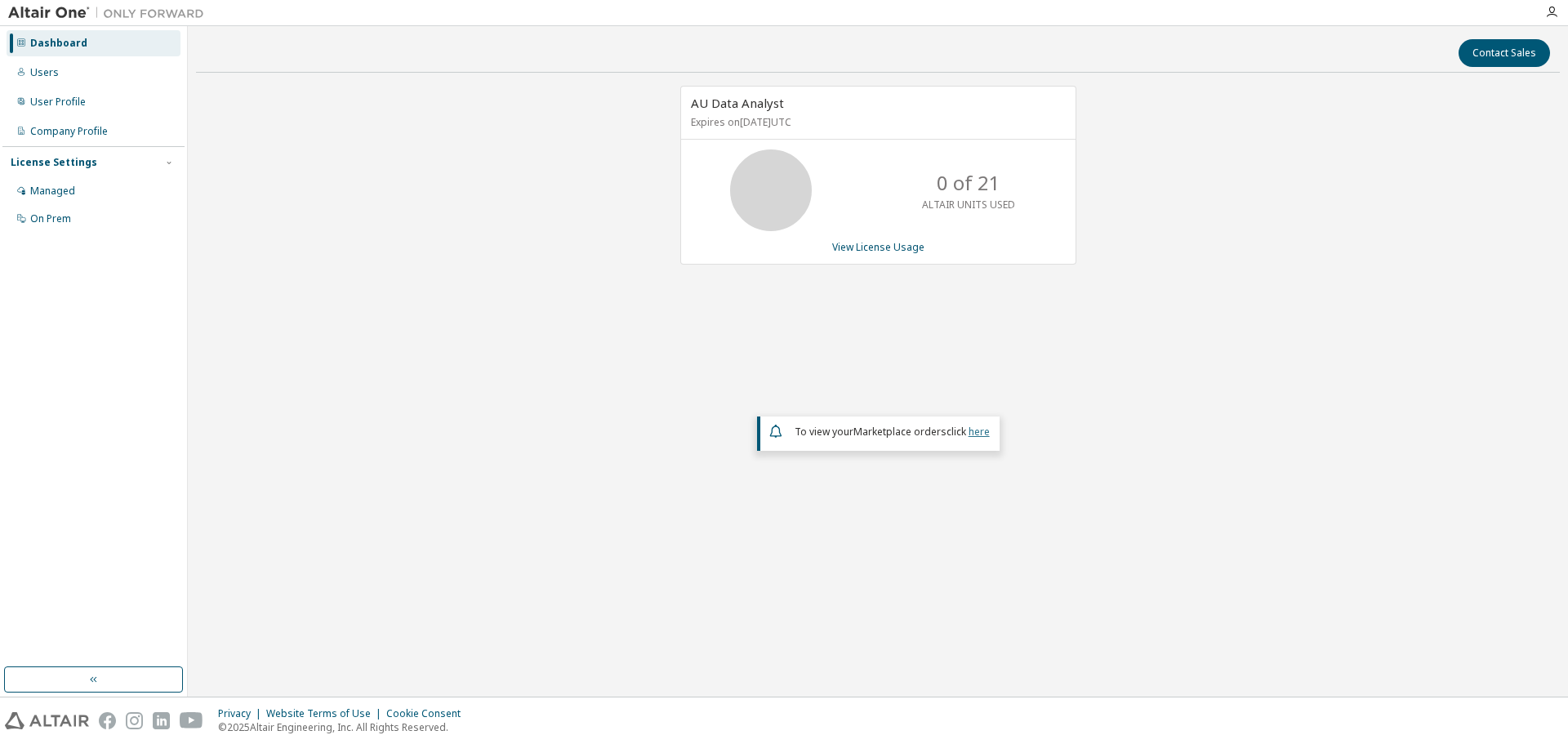
click at [975, 433] on link "here" at bounding box center [979, 432] width 21 height 14
click at [49, 216] on div "On Prem" at bounding box center [50, 219] width 41 height 13
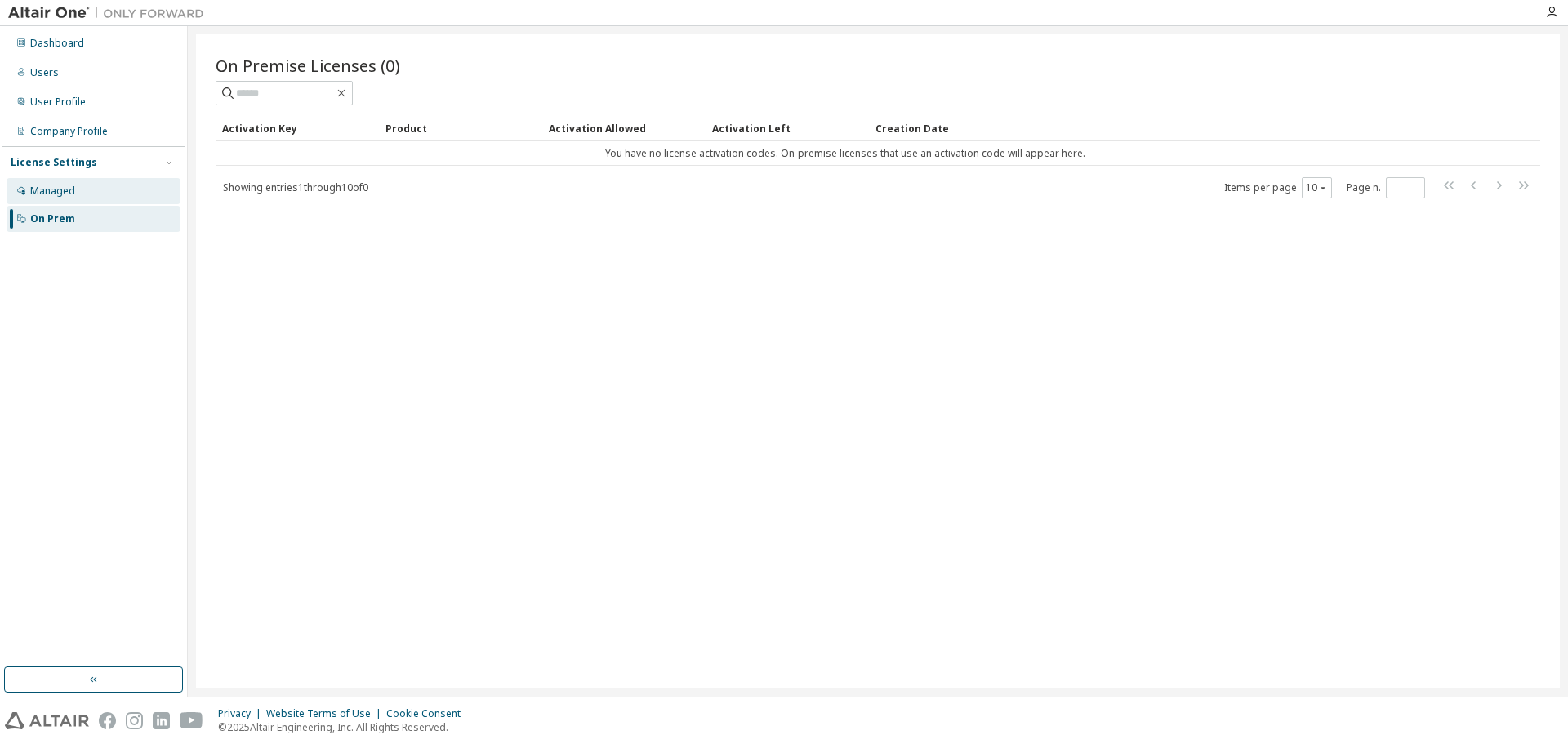
click at [46, 188] on div "Managed" at bounding box center [52, 191] width 45 height 13
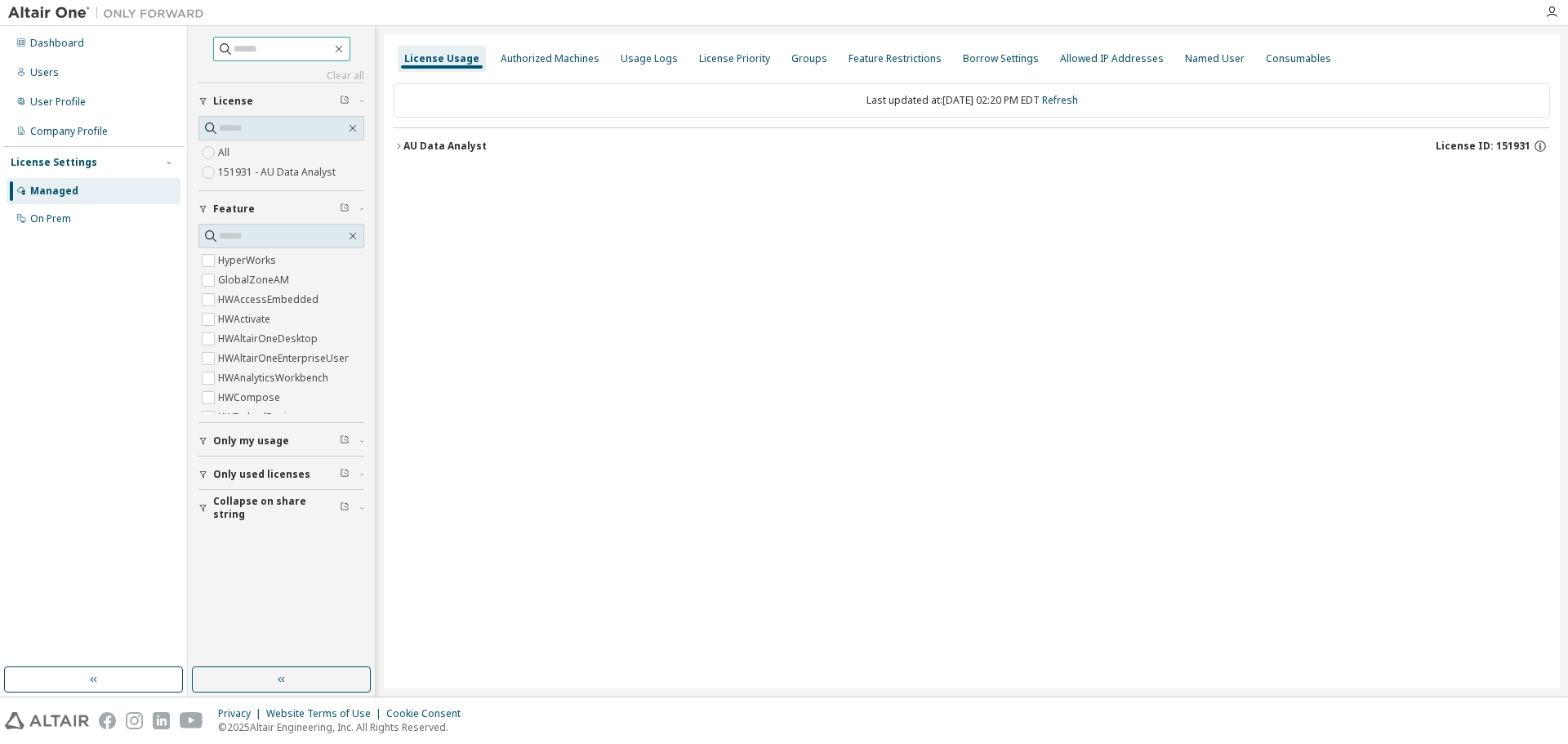
click at [262, 55] on input "text" at bounding box center [283, 49] width 98 height 17
type input "********"
click at [487, 149] on div "AU Data Analyst License ID: 151931" at bounding box center [977, 146] width 1147 height 15
click at [1536, 143] on icon "button" at bounding box center [1540, 146] width 11 height 11
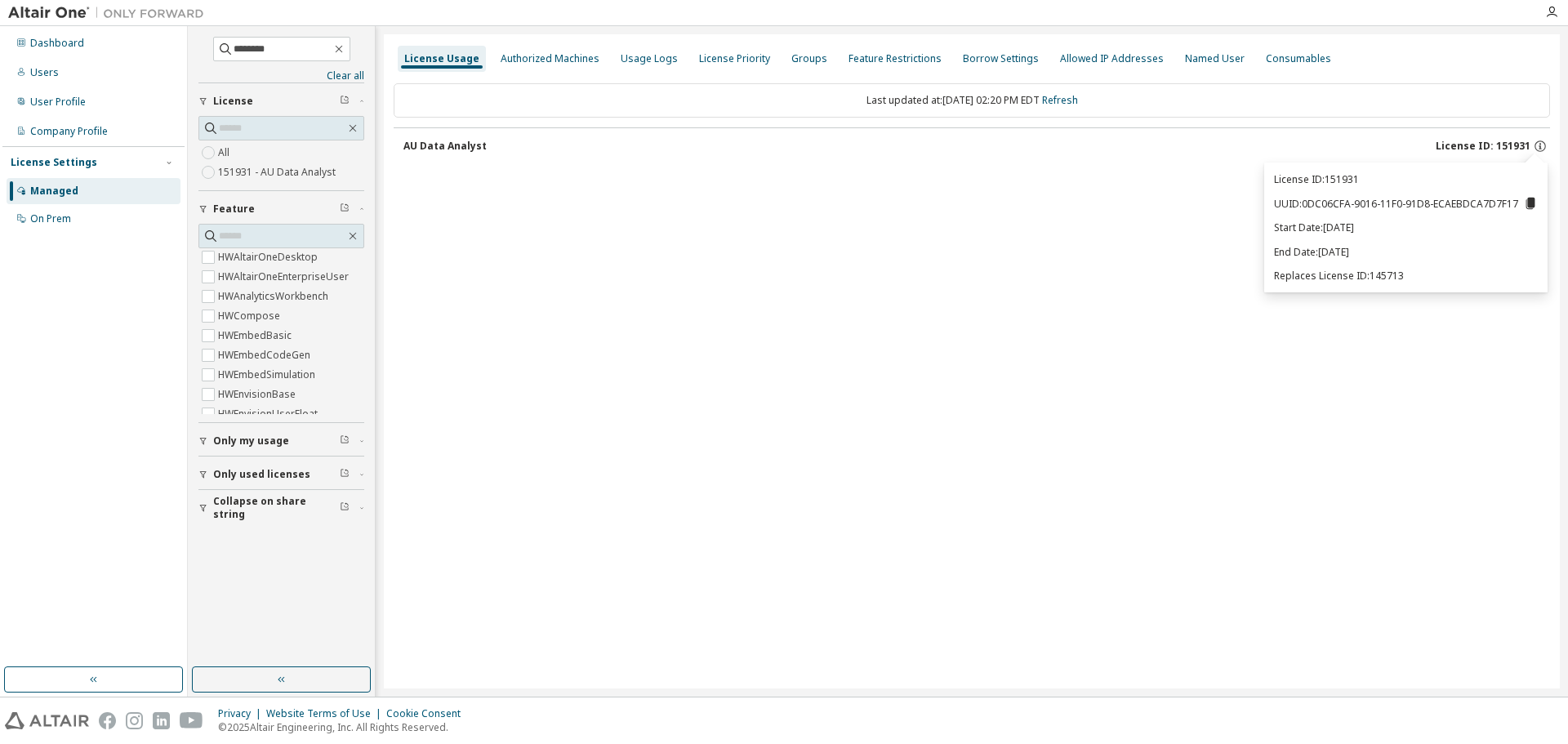
click at [1321, 278] on p "Replaces License ID: 145713" at bounding box center [1406, 276] width 263 height 14
click at [988, 222] on div "License Usage Authorized Machines Usage Logs License Priority Groups Feature Re…" at bounding box center [971, 361] width 1176 height 654
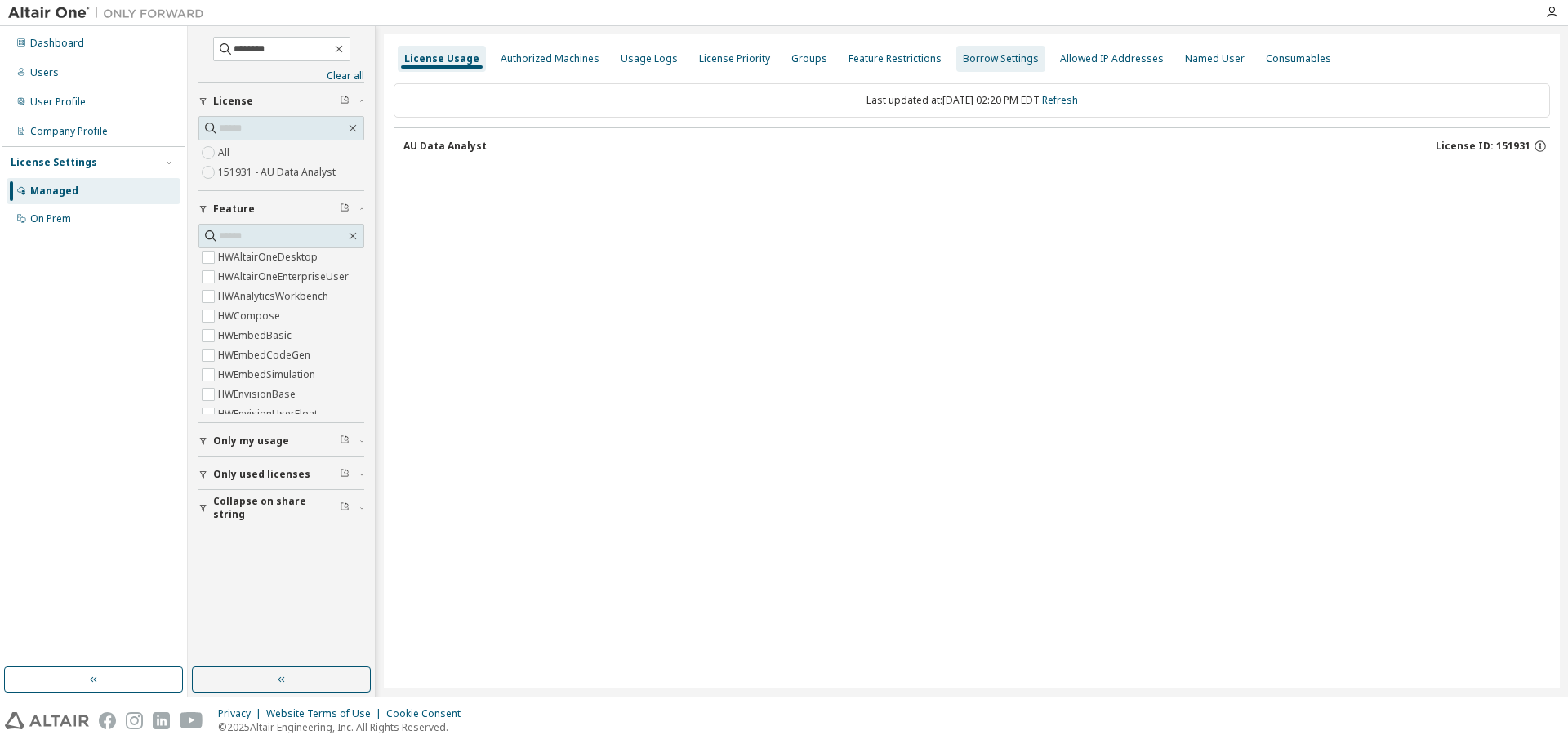
click at [975, 59] on div "Borrow Settings" at bounding box center [1001, 59] width 76 height 13
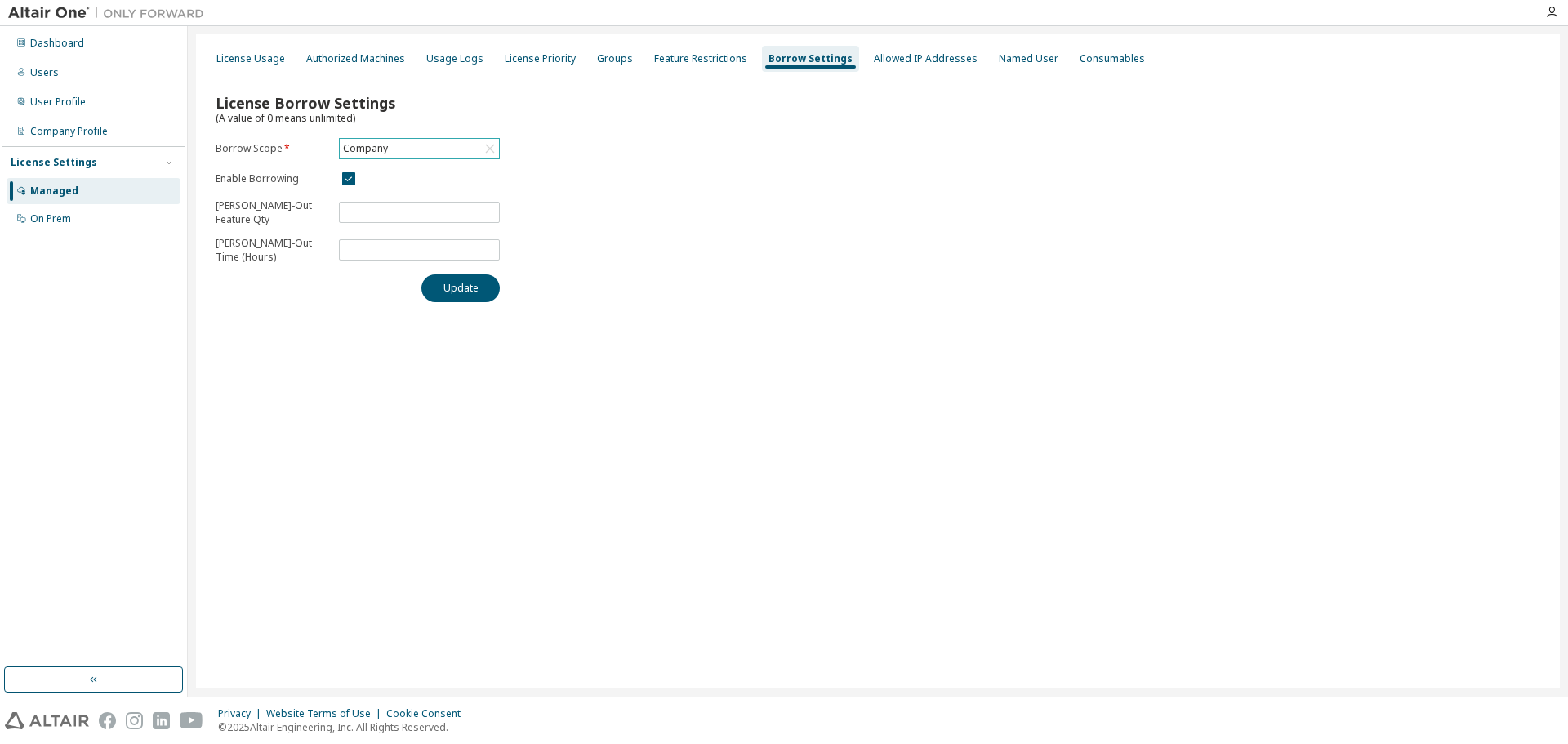
click at [415, 145] on div "Company" at bounding box center [419, 148] width 159 height 19
click at [394, 212] on li "151931 - AU Data Analyst" at bounding box center [419, 215] width 156 height 21
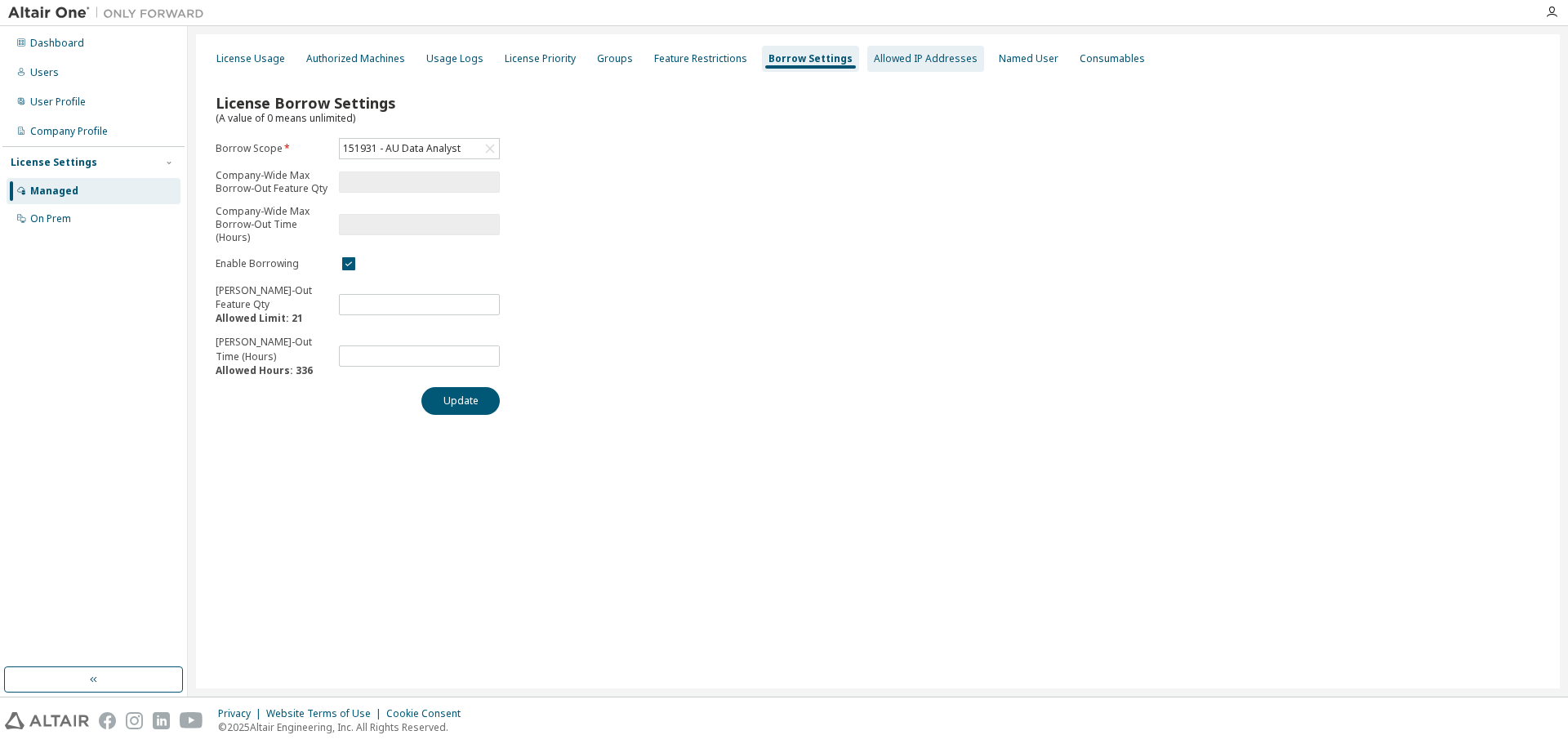
click at [872, 69] on div "Allowed IP Addresses" at bounding box center [925, 59] width 117 height 26
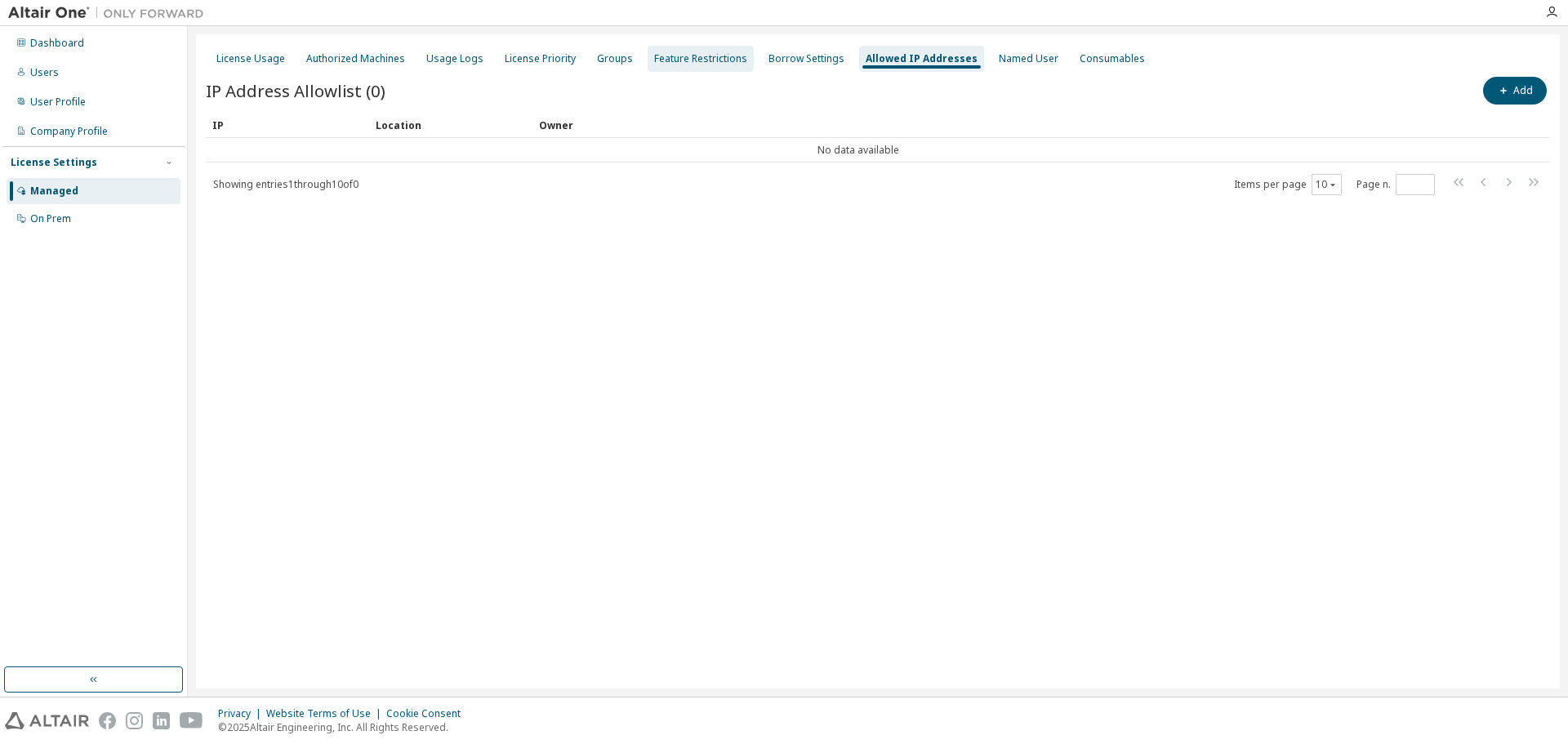
click at [666, 64] on div "Feature Restrictions" at bounding box center [701, 59] width 93 height 13
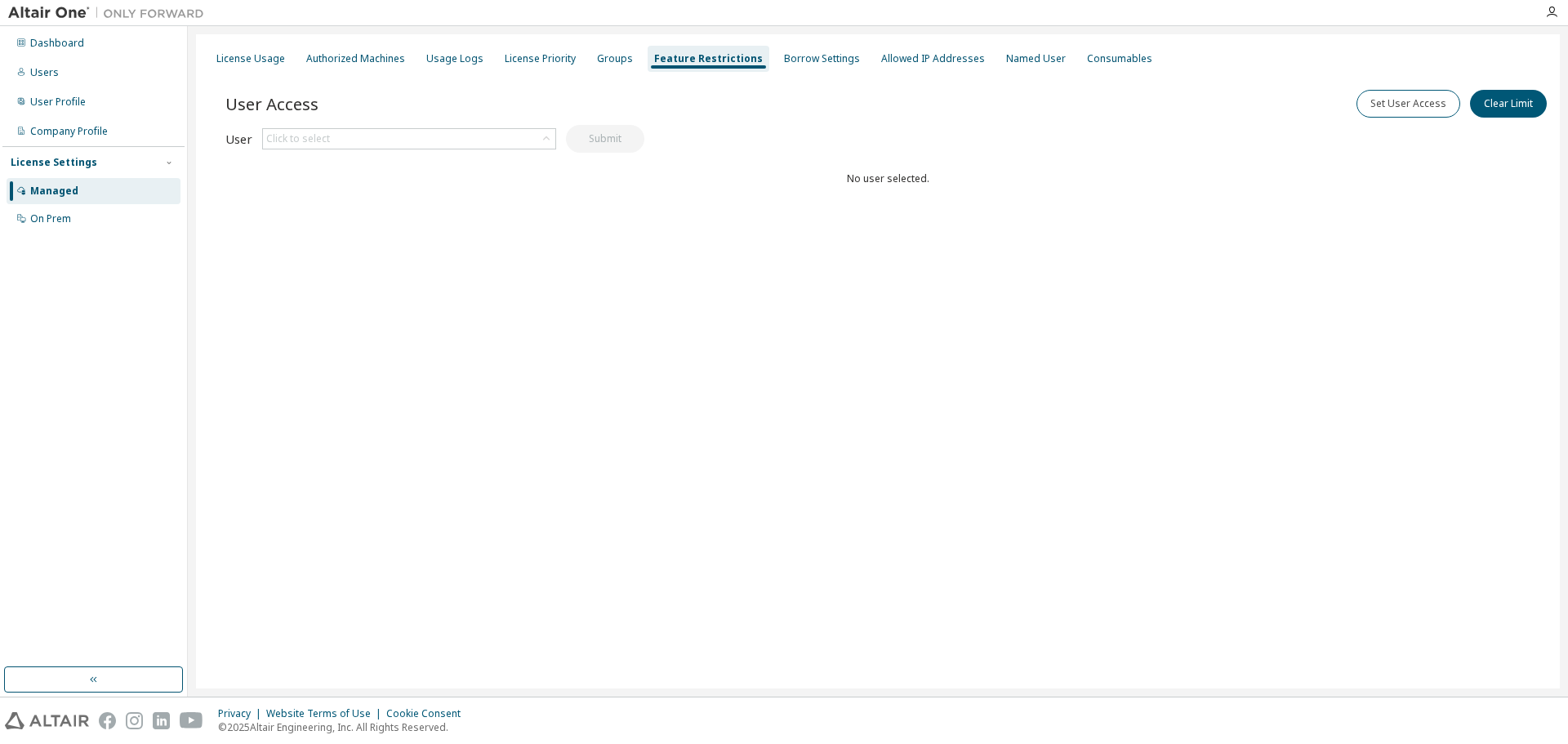
click at [360, 160] on div "User Access Set User Access Clear Limit Clear Load Save Save As Field Operator …" at bounding box center [888, 171] width 1325 height 196
click at [360, 135] on div "Click to select" at bounding box center [409, 139] width 292 height 19
click at [349, 184] on li "[EMAIL_ADDRESS][DOMAIN_NAME]" at bounding box center [407, 184] width 289 height 21
click at [615, 145] on button "Submit" at bounding box center [605, 139] width 78 height 28
click at [1405, 105] on button "Set User Access" at bounding box center [1408, 104] width 104 height 28
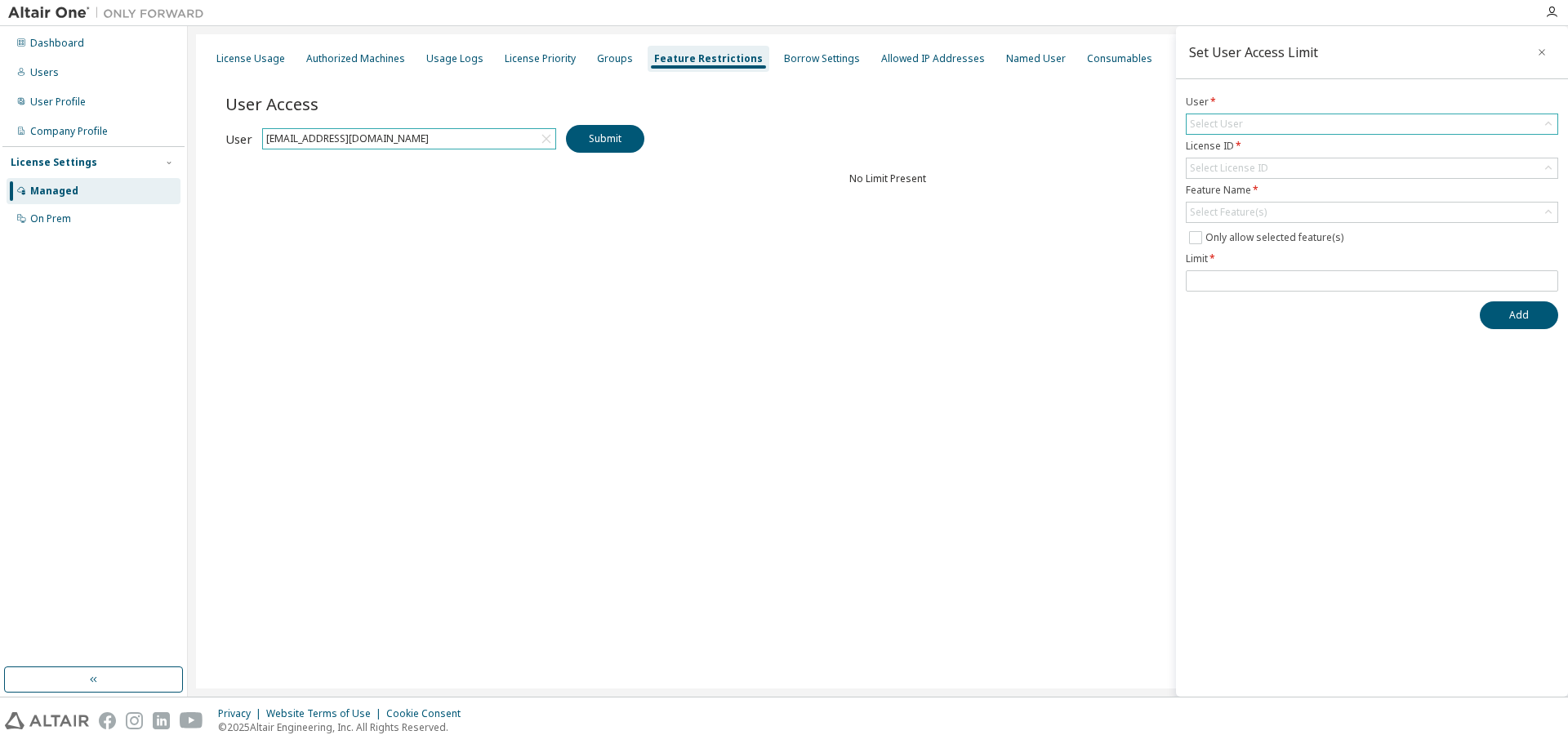
click at [1320, 126] on div "Select User" at bounding box center [1372, 124] width 370 height 19
click at [1270, 168] on li "[EMAIL_ADDRESS][DOMAIN_NAME]" at bounding box center [1370, 170] width 368 height 21
click at [1251, 173] on div "Select License ID" at bounding box center [1228, 168] width 78 height 13
click at [1238, 213] on li "151931 - AU Data Analyst" at bounding box center [1370, 214] width 368 height 21
click at [1238, 213] on div "Select Feature(s)" at bounding box center [1227, 212] width 76 height 13
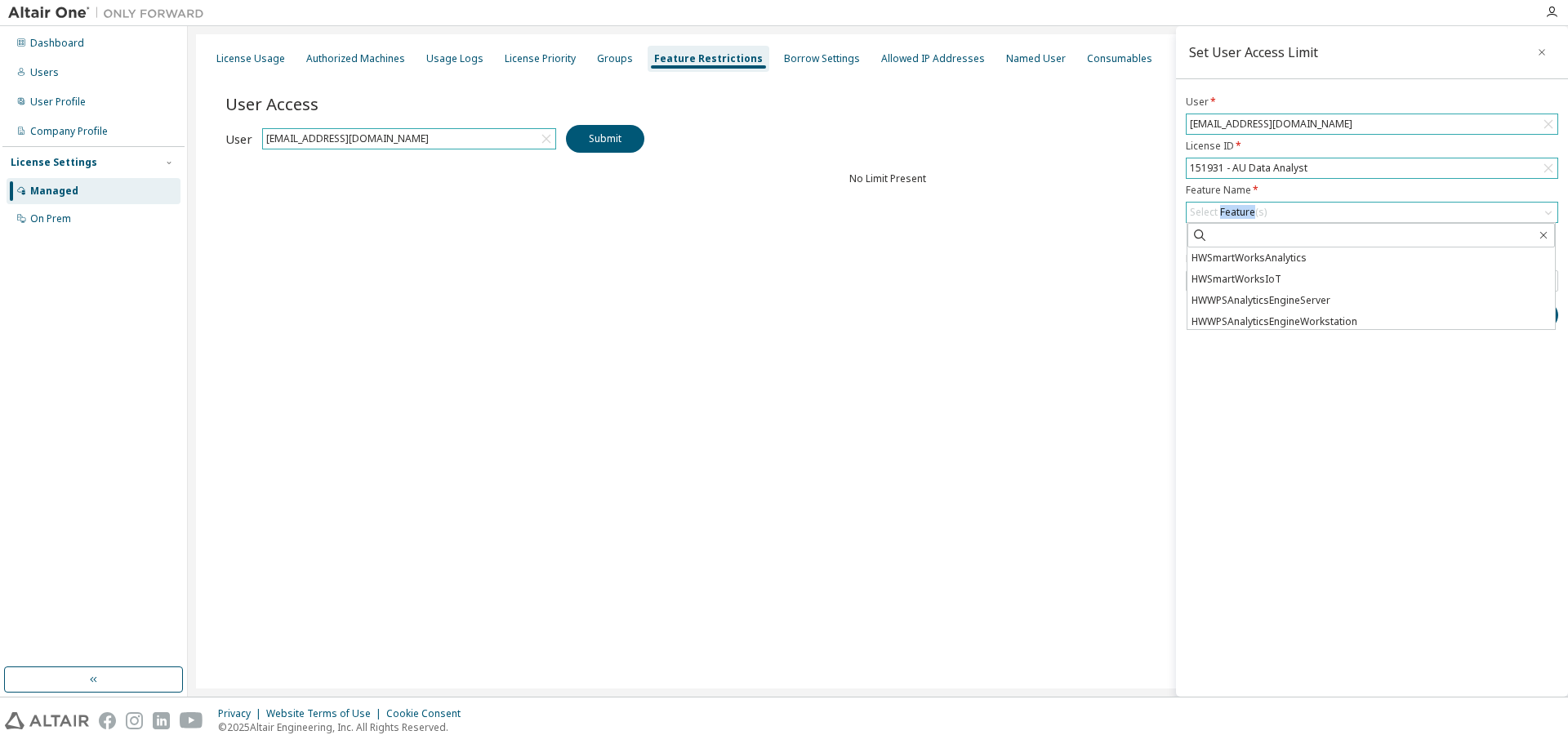
scroll to position [874, 0]
click at [1105, 293] on div "License Usage Authorized Machines Usage Logs License Priority Groups Feature Re…" at bounding box center [877, 361] width 1363 height 654
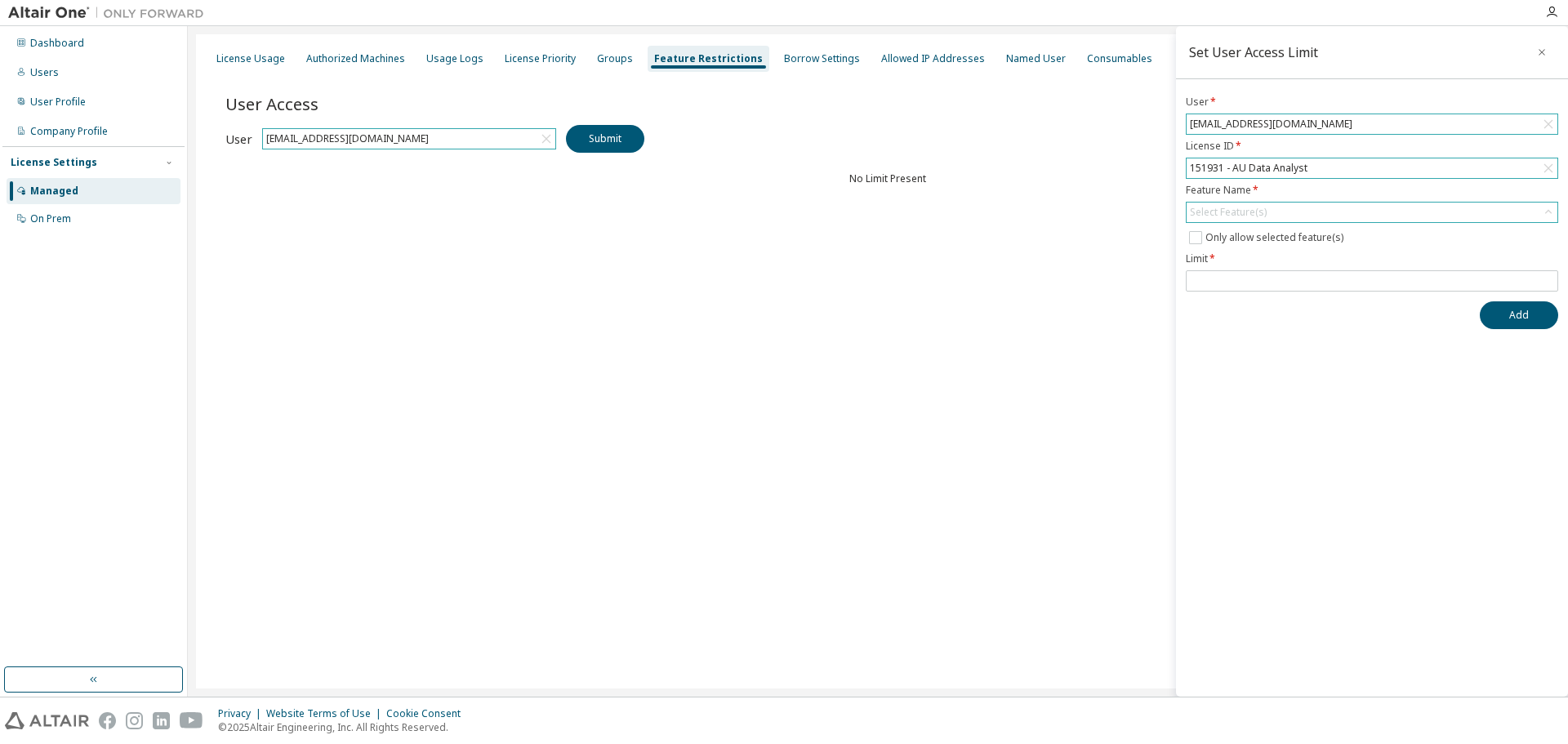
click at [1439, 212] on div "Select Feature(s)" at bounding box center [1372, 213] width 370 height 19
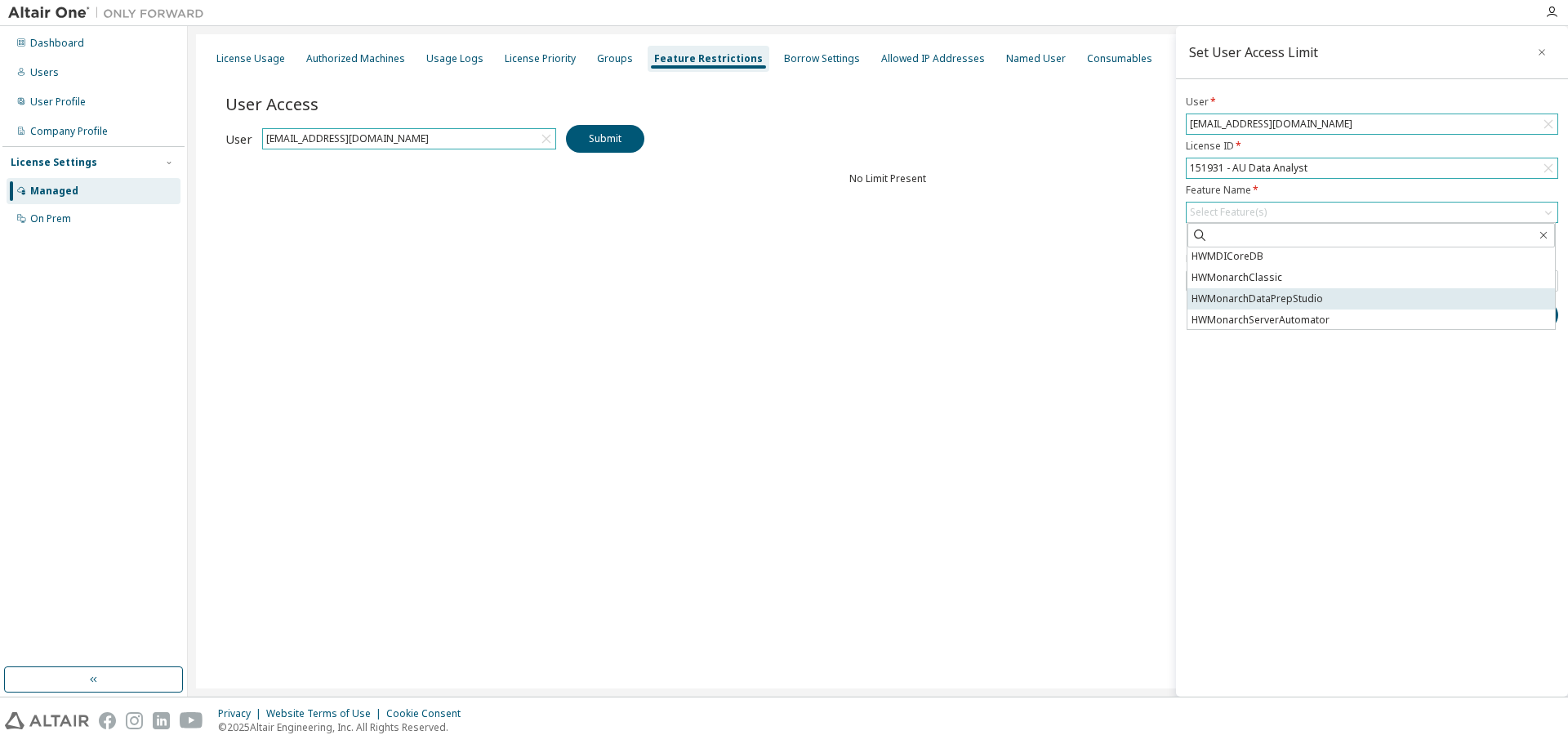
click at [1368, 295] on li "HWMonarchDataPrepStudio" at bounding box center [1370, 299] width 368 height 21
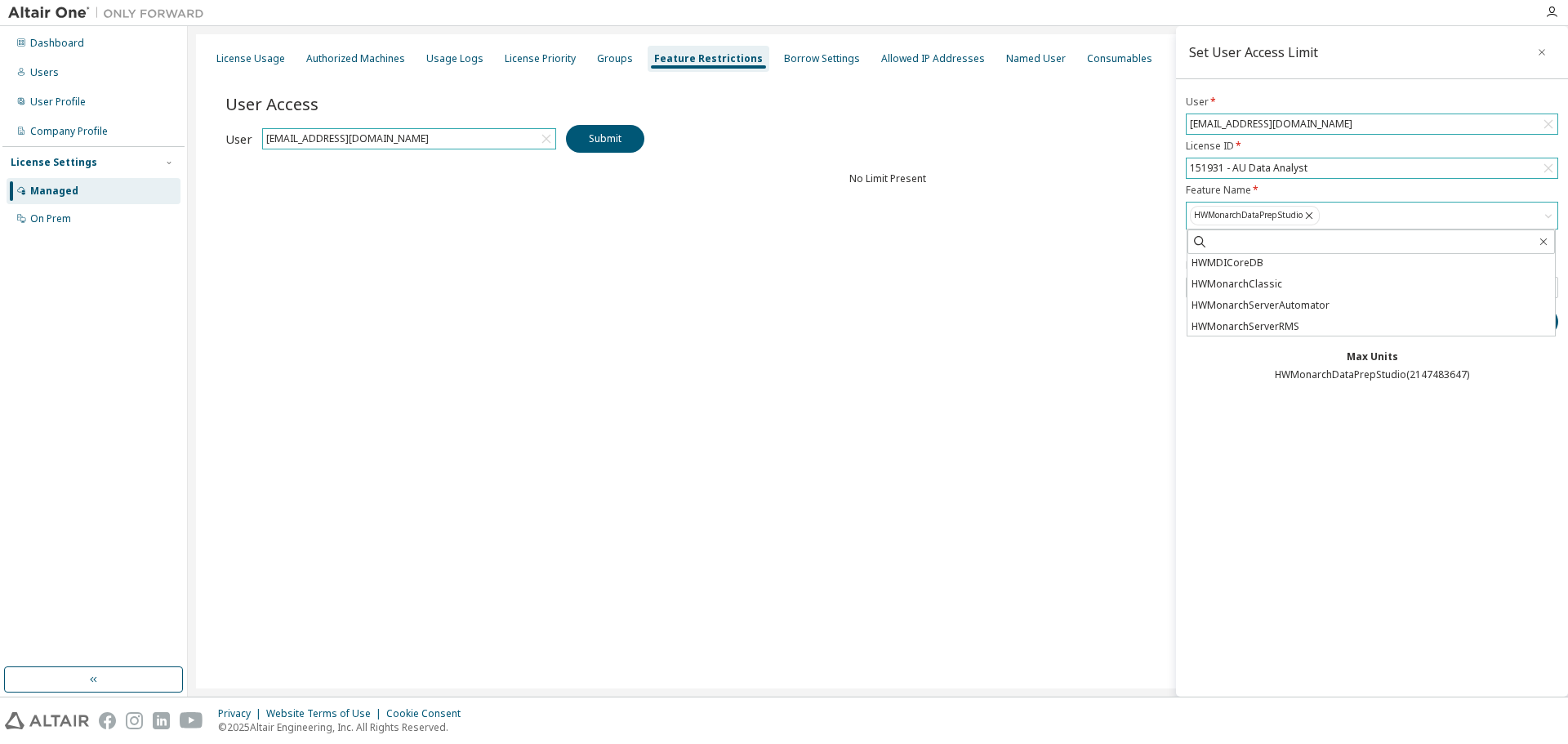
click at [1211, 362] on div "Max Units" at bounding box center [1372, 357] width 372 height 13
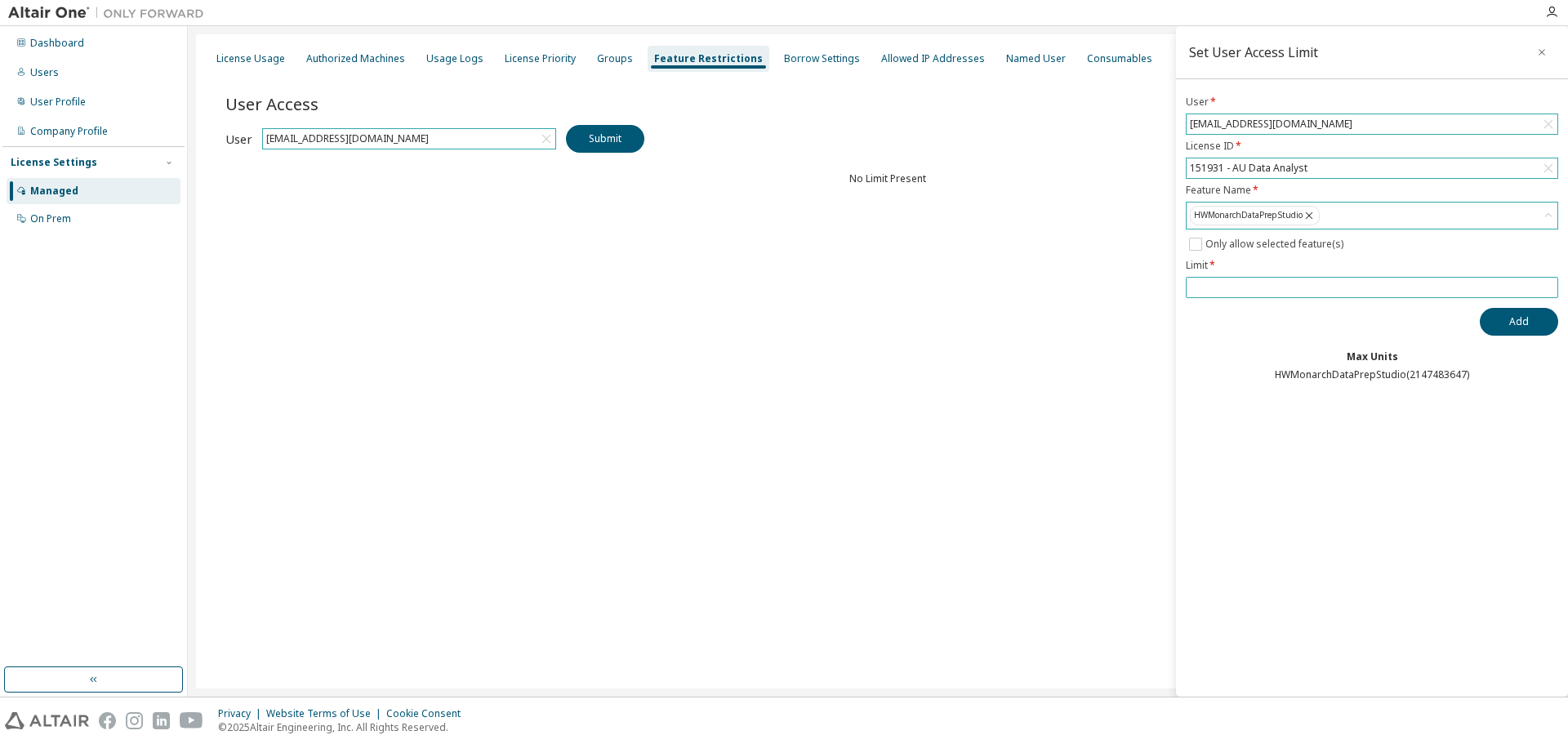
click at [1231, 283] on input "number" at bounding box center [1371, 287] width 364 height 13
click at [1545, 49] on icon "button" at bounding box center [1542, 52] width 11 height 13
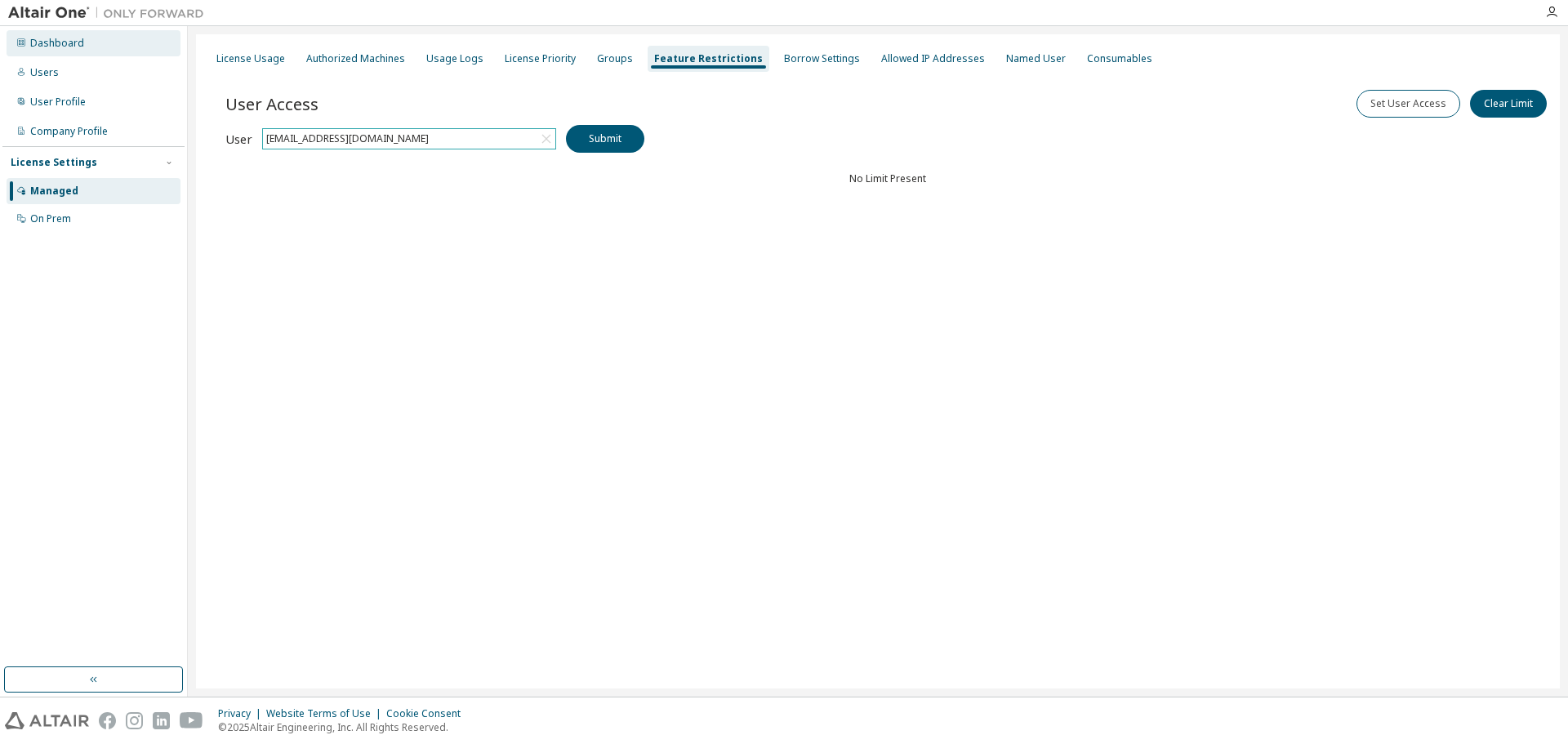
click at [61, 50] on div "Dashboard" at bounding box center [93, 43] width 174 height 26
